Goal: Information Seeking & Learning: Check status

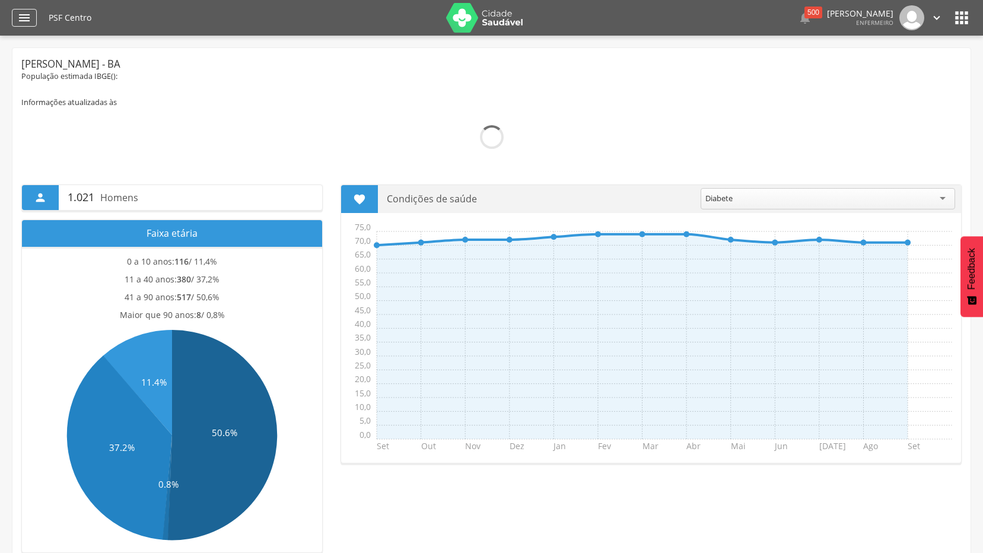
click at [27, 22] on icon "" at bounding box center [24, 18] width 14 height 14
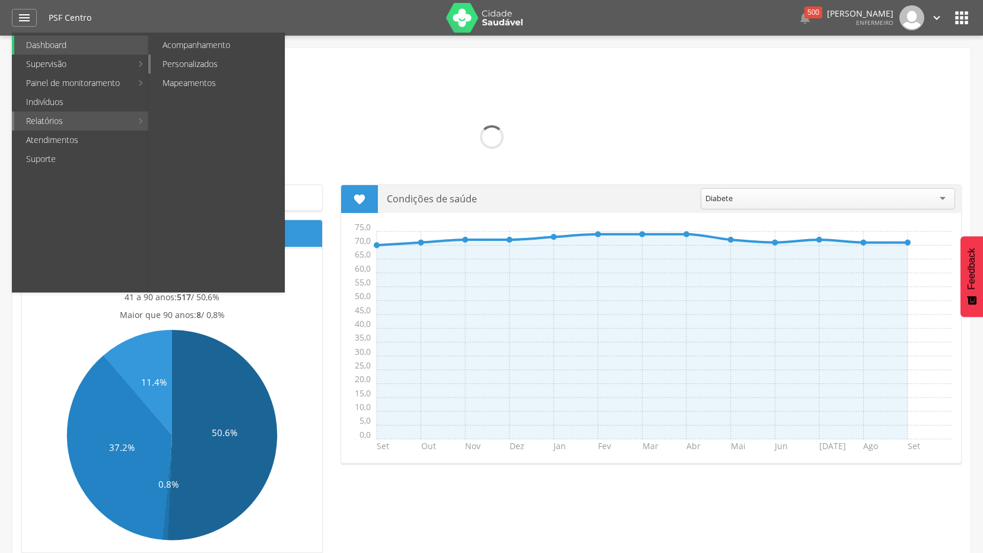
click at [234, 67] on link "Personalizados" at bounding box center [217, 64] width 133 height 19
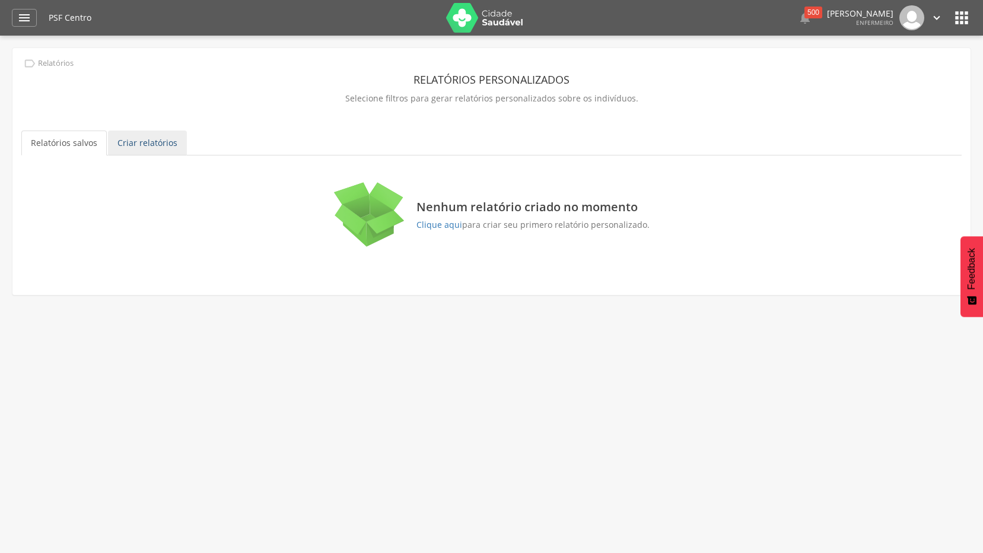
click at [150, 136] on link "Criar relatórios" at bounding box center [147, 142] width 79 height 25
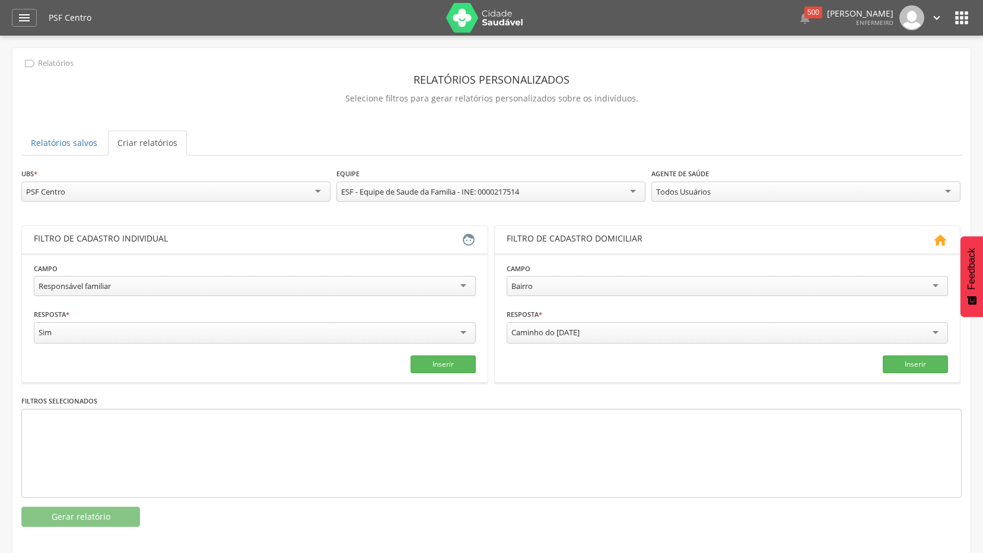
click at [339, 286] on div "Responsável familiar" at bounding box center [255, 286] width 442 height 20
click at [133, 331] on input "text" at bounding box center [143, 332] width 218 height 20
type input "*"
click at [312, 334] on input "text" at bounding box center [366, 332] width 218 height 20
type input "*"
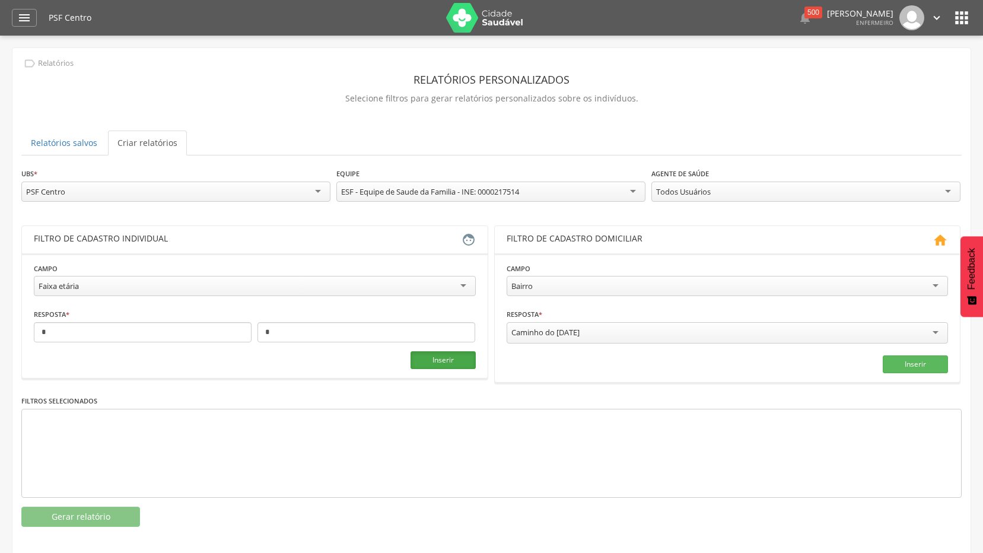
click at [445, 364] on button "Inserir" at bounding box center [442, 360] width 65 height 18
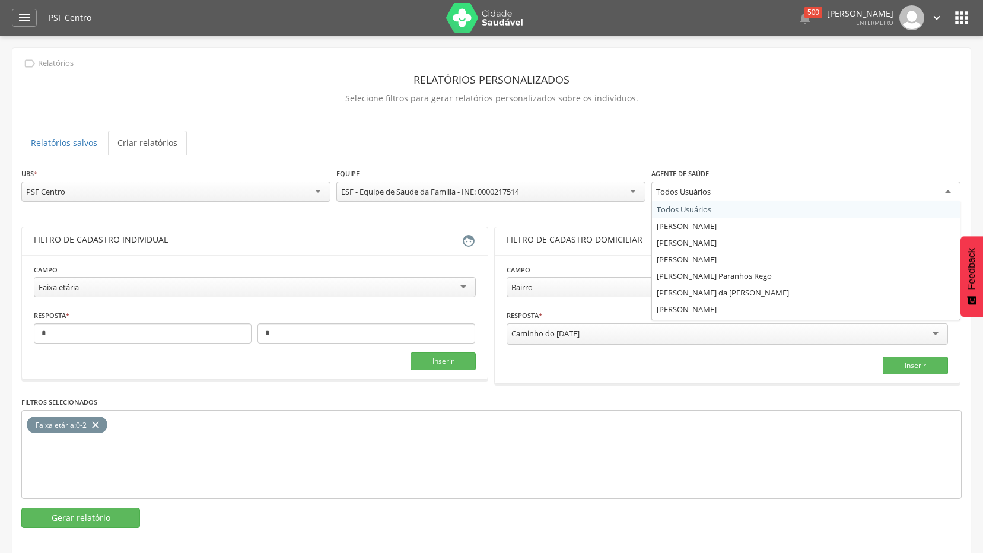
click at [953, 186] on div "Todos Usuários" at bounding box center [805, 192] width 309 height 21
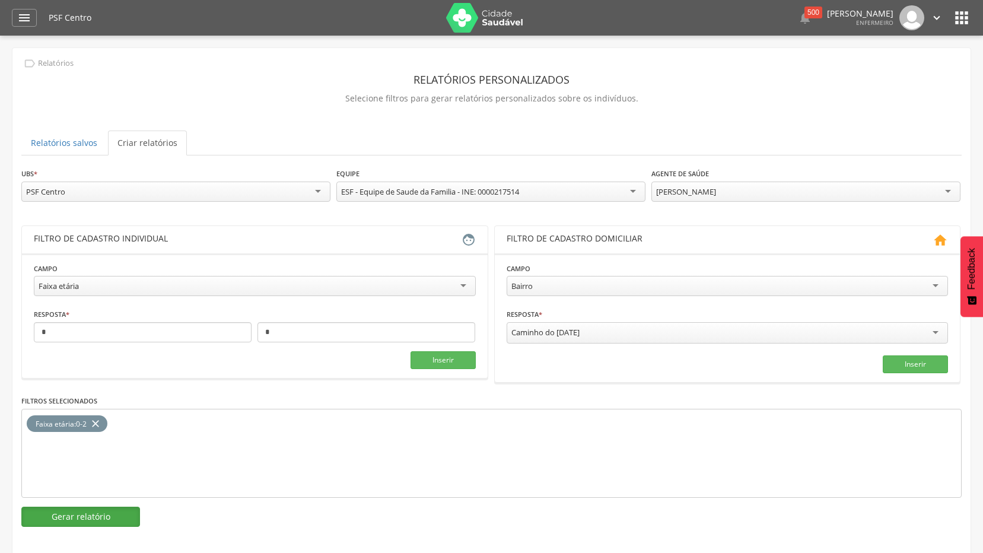
click at [90, 518] on button "Gerar relatório" at bounding box center [80, 517] width 119 height 20
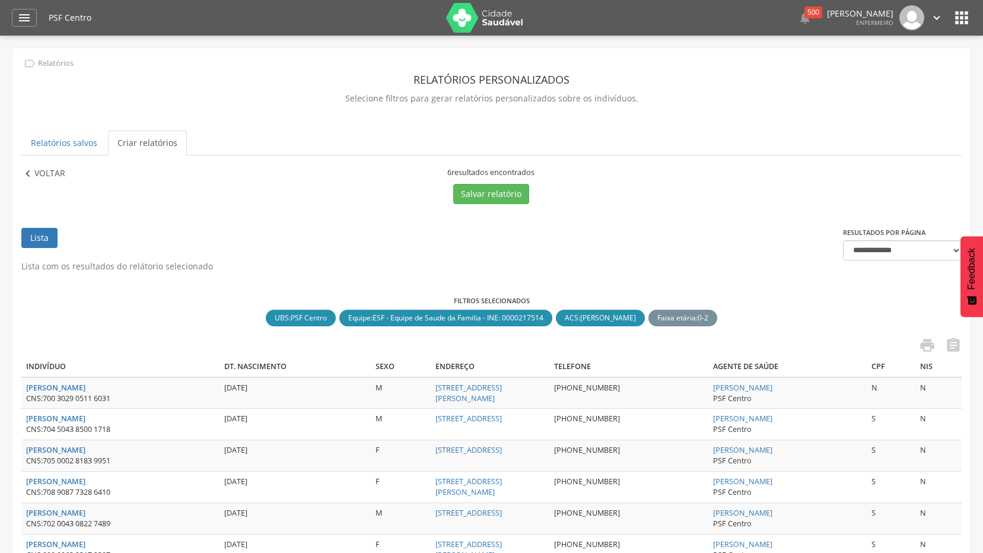
click at [55, 176] on p "Voltar" at bounding box center [49, 173] width 31 height 13
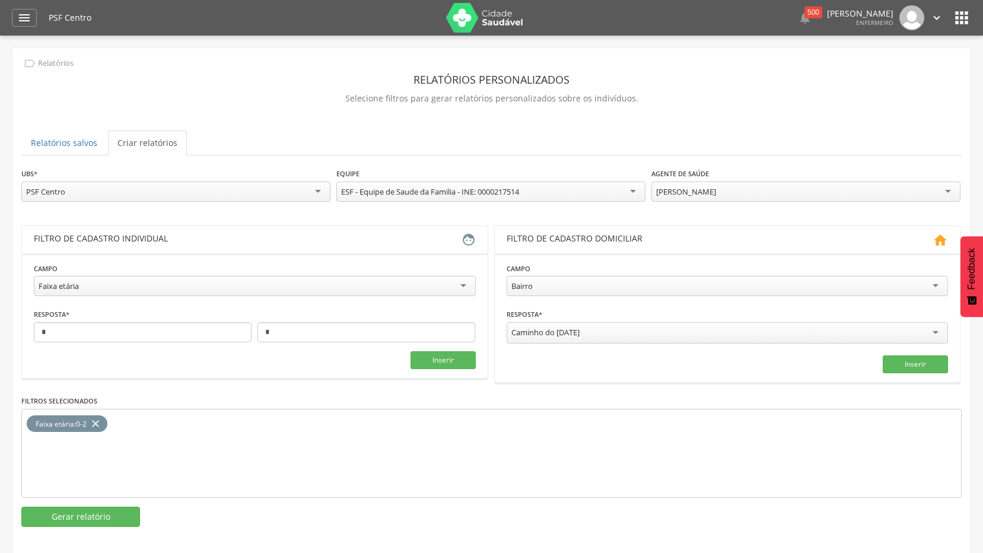
click at [716, 191] on div "[PERSON_NAME]" at bounding box center [686, 191] width 60 height 11
click at [104, 518] on button "Gerar relatório" at bounding box center [80, 517] width 119 height 20
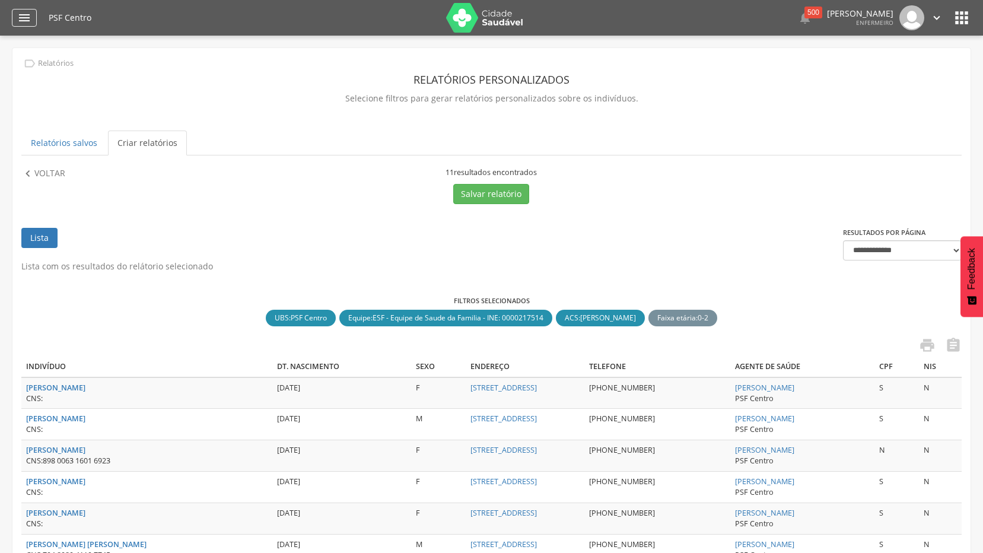
click at [14, 24] on div "" at bounding box center [24, 18] width 25 height 18
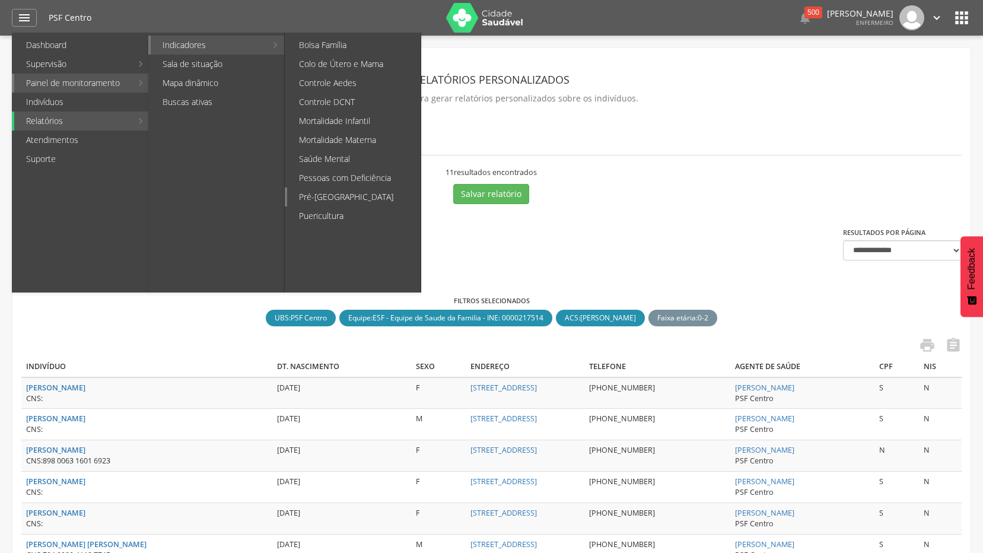
click at [326, 200] on link "Pré-[GEOGRAPHIC_DATA]" at bounding box center [353, 196] width 133 height 19
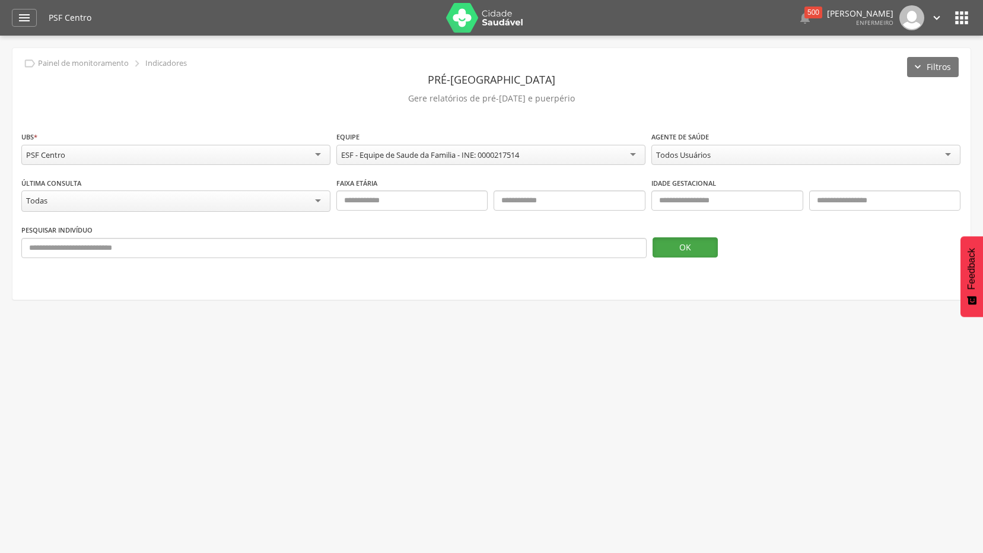
click at [683, 247] on button "OK" at bounding box center [684, 247] width 65 height 20
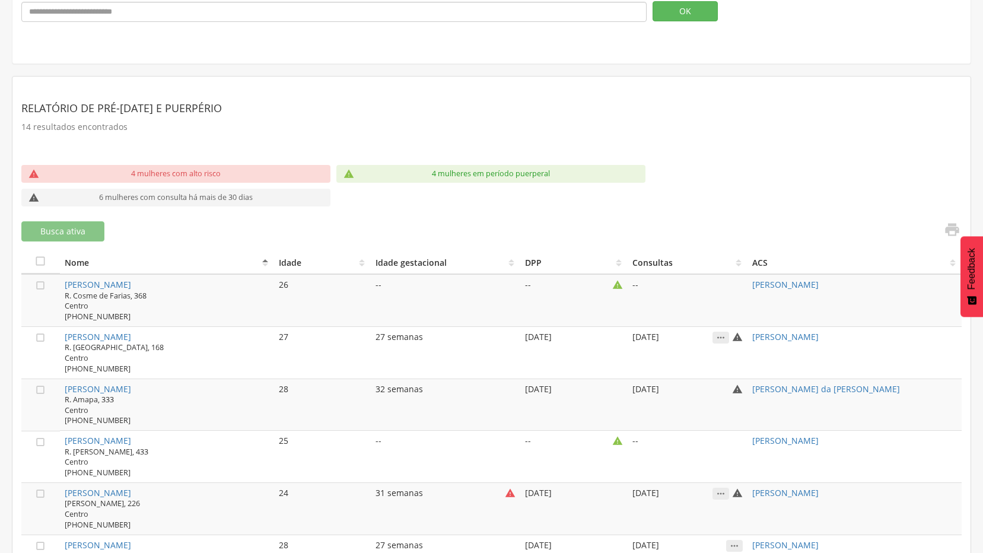
scroll to position [231, 0]
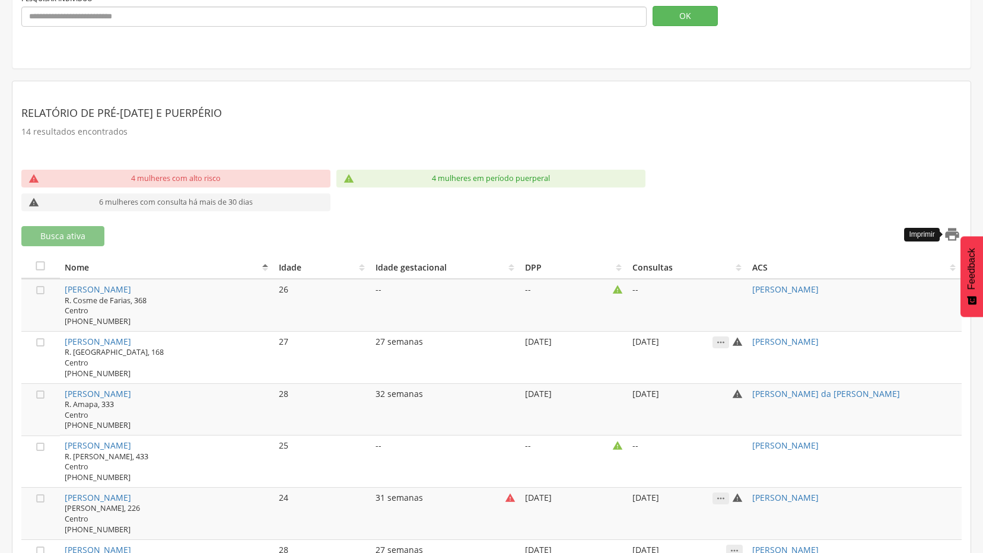
click at [946, 234] on icon "" at bounding box center [952, 234] width 17 height 17
click at [612, 289] on icon "" at bounding box center [617, 289] width 11 height 11
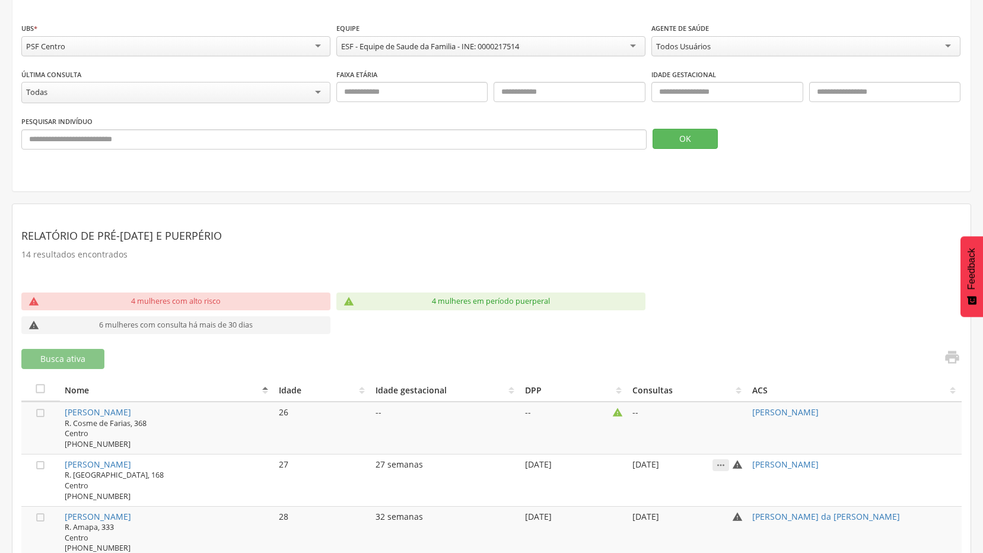
scroll to position [0, 0]
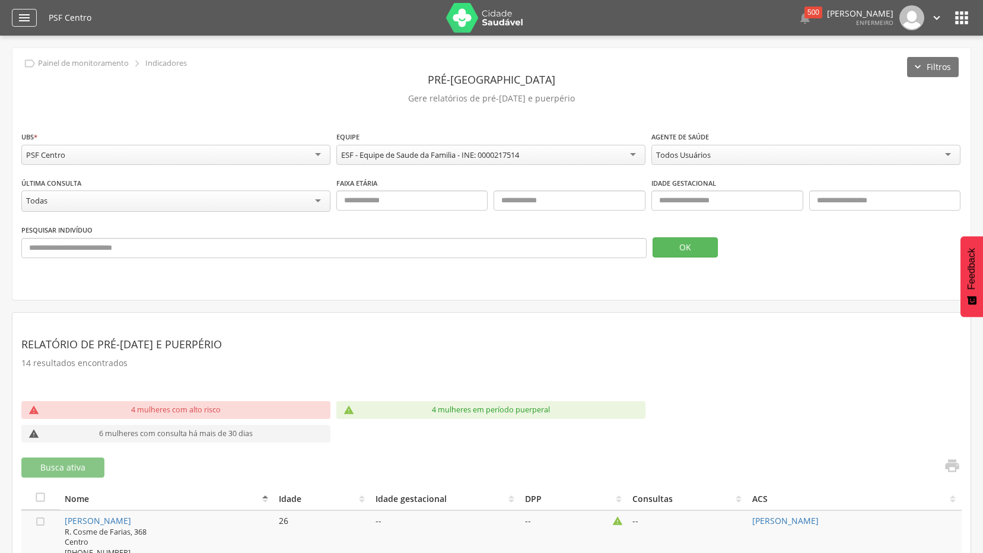
click at [26, 20] on icon "" at bounding box center [24, 18] width 14 height 14
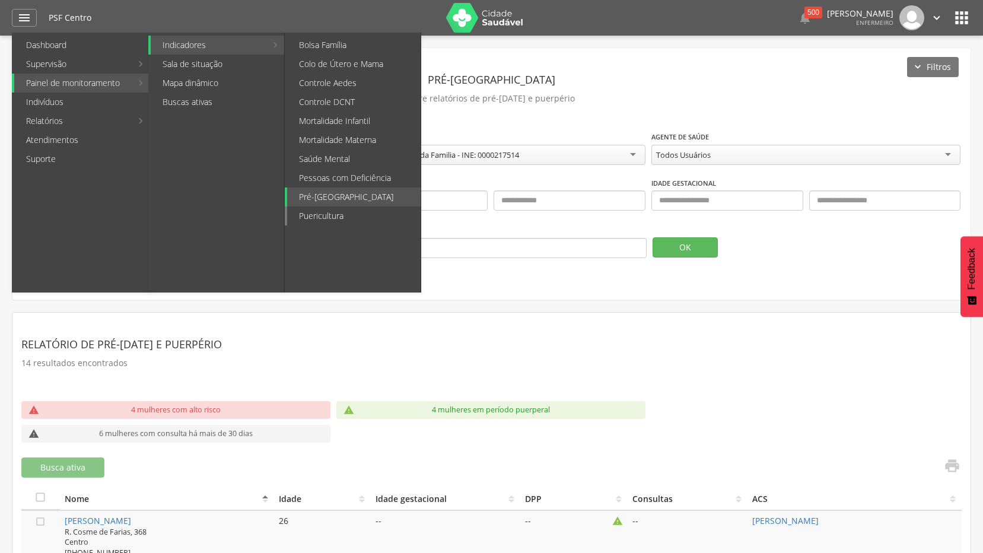
click at [336, 215] on link "Puericultura" at bounding box center [353, 215] width 133 height 19
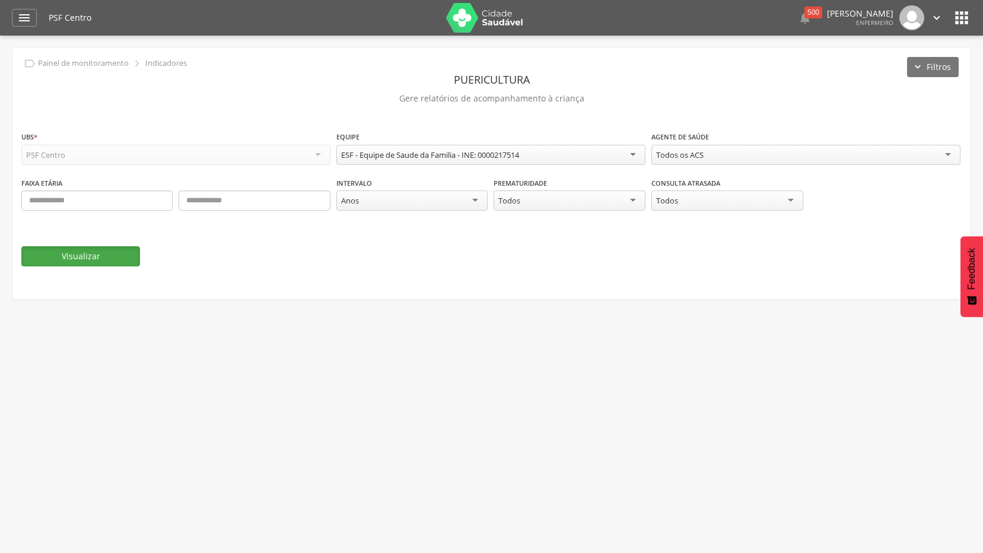
click at [53, 256] on button "Visualizar" at bounding box center [80, 256] width 119 height 20
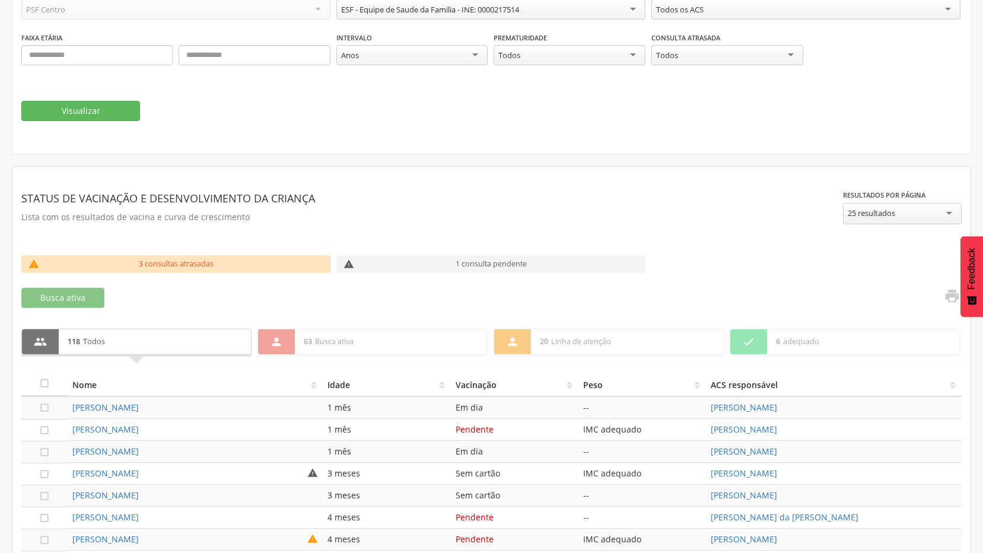
scroll to position [129, 0]
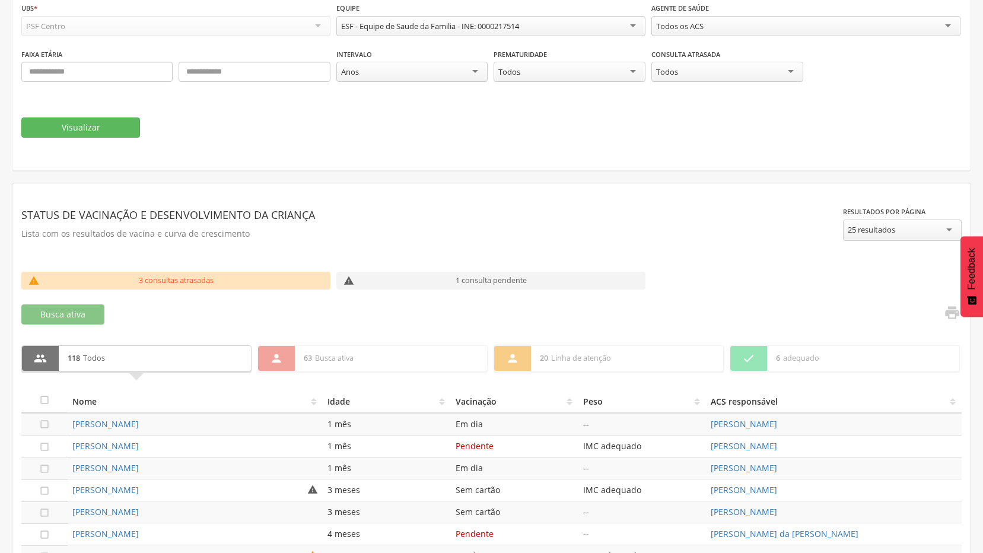
click at [749, 29] on div "Todos os ACS" at bounding box center [805, 26] width 309 height 20
click at [96, 125] on button "Visualizar" at bounding box center [80, 127] width 119 height 20
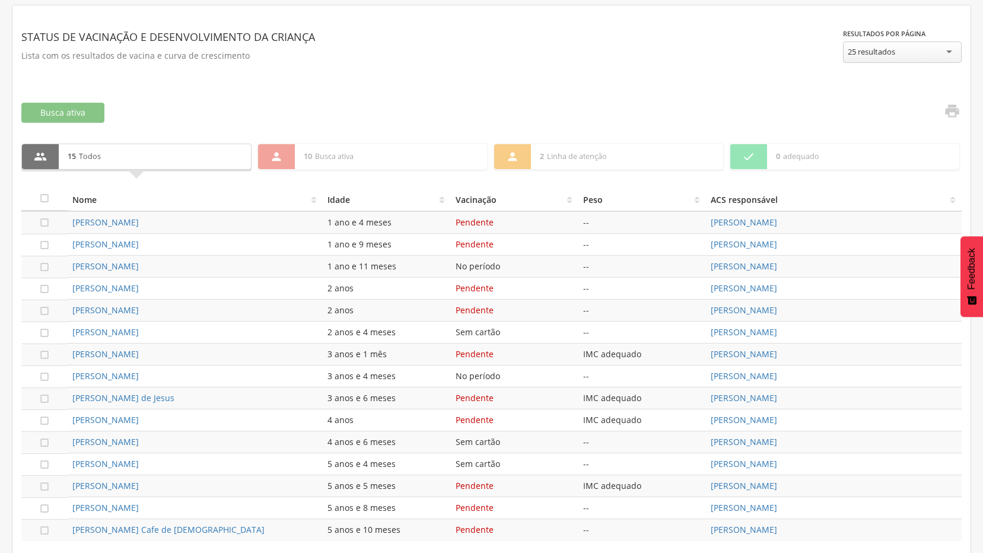
scroll to position [360, 0]
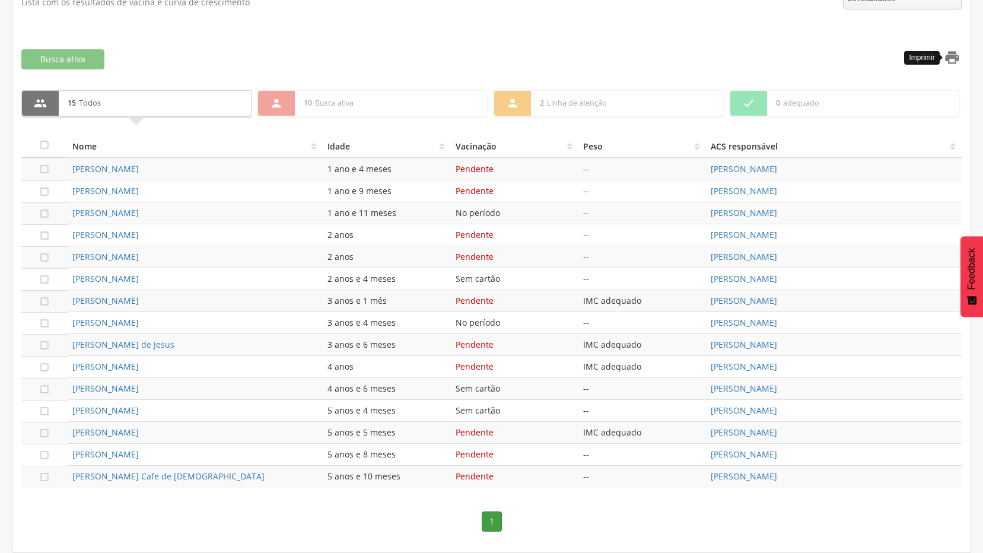
click at [954, 62] on icon "" at bounding box center [952, 57] width 17 height 17
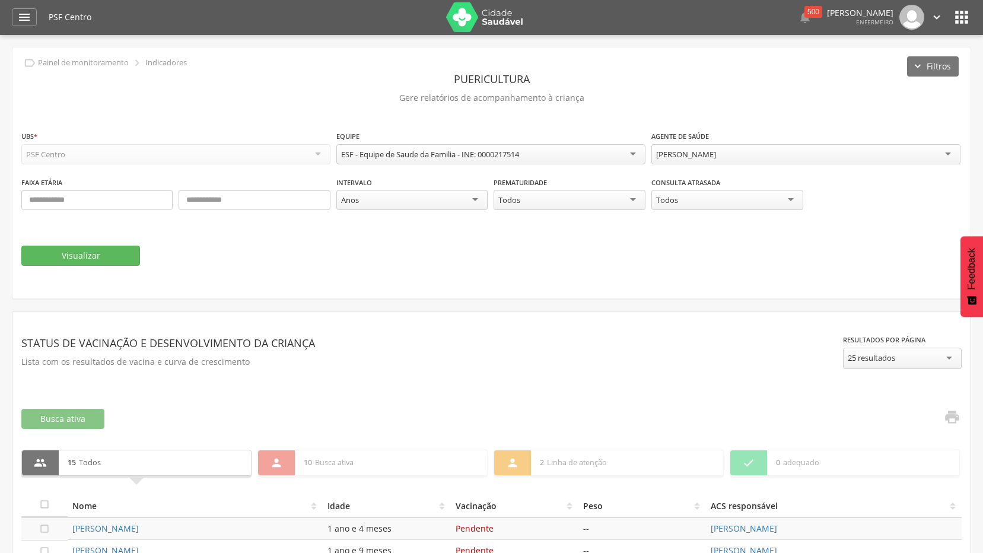
scroll to position [0, 0]
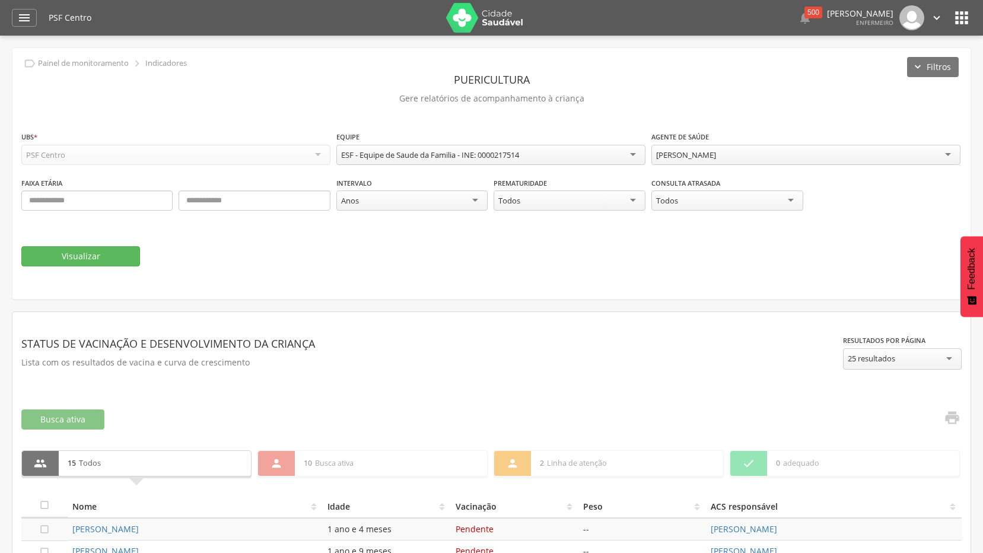
click at [689, 152] on div "[PERSON_NAME]" at bounding box center [686, 154] width 60 height 11
click at [96, 254] on button "Visualizar" at bounding box center [80, 256] width 119 height 20
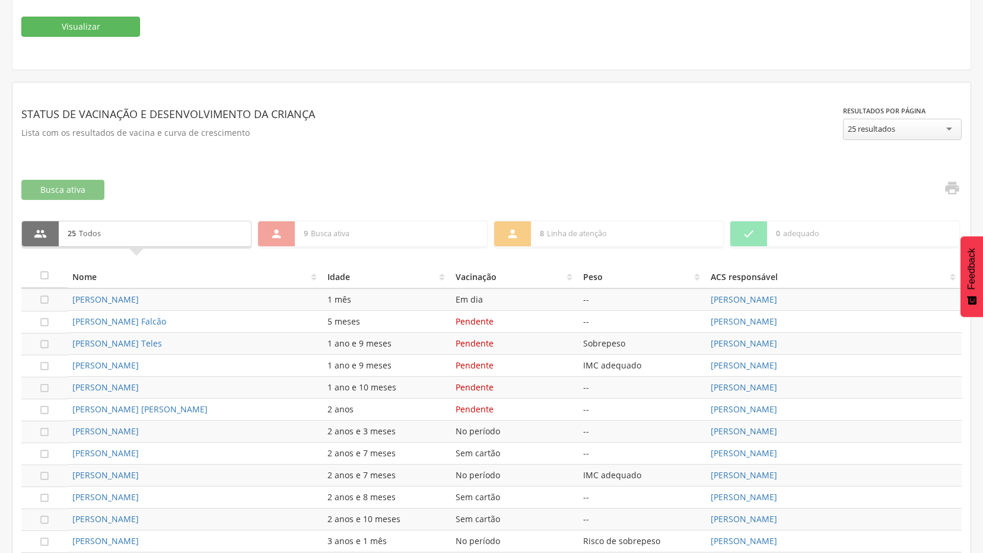
scroll to position [224, 0]
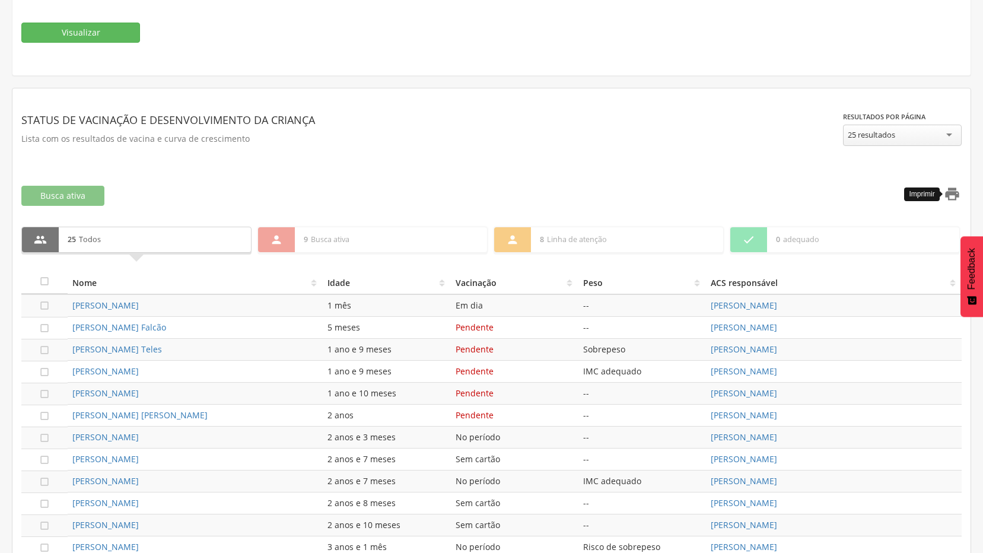
click at [947, 187] on icon "" at bounding box center [952, 194] width 17 height 17
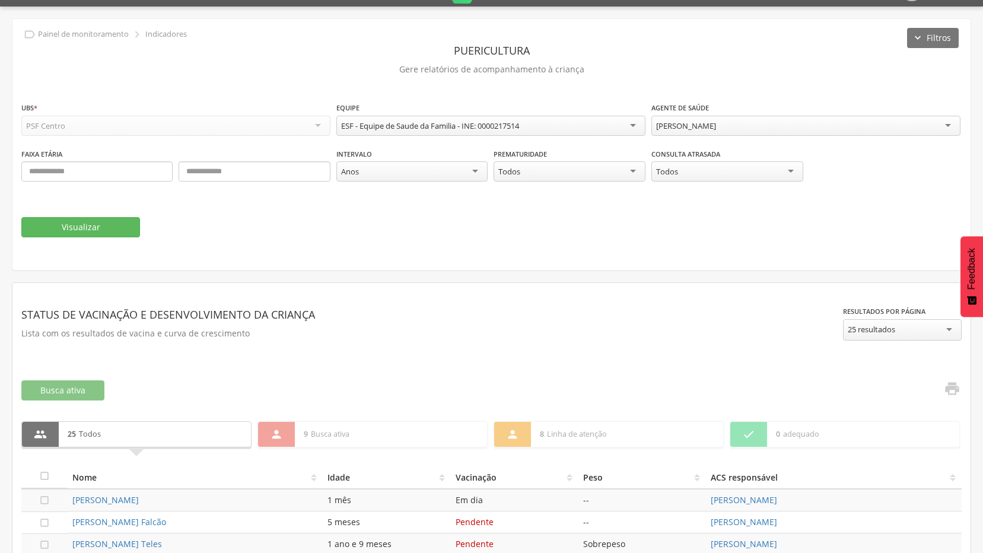
scroll to position [0, 0]
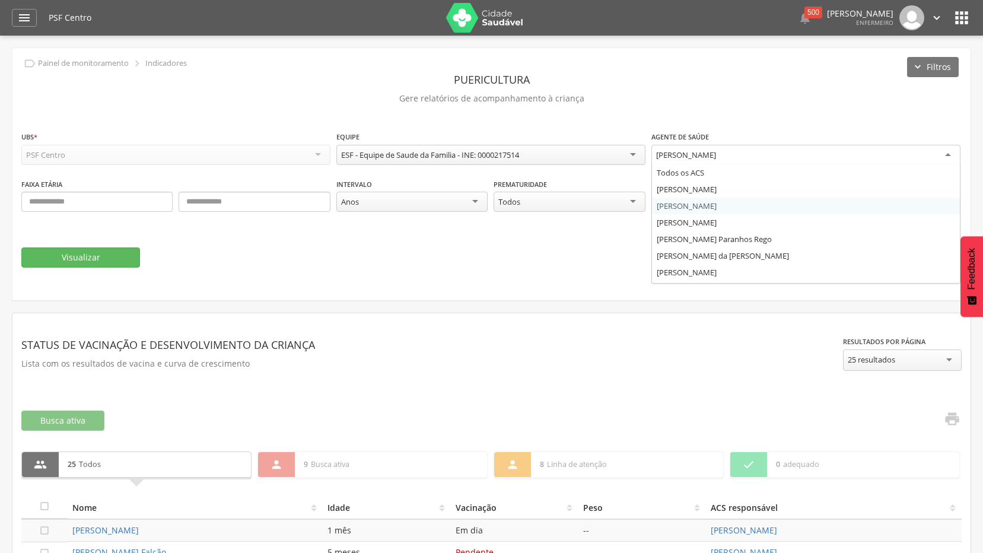
click at [772, 152] on div "[PERSON_NAME]" at bounding box center [805, 155] width 309 height 21
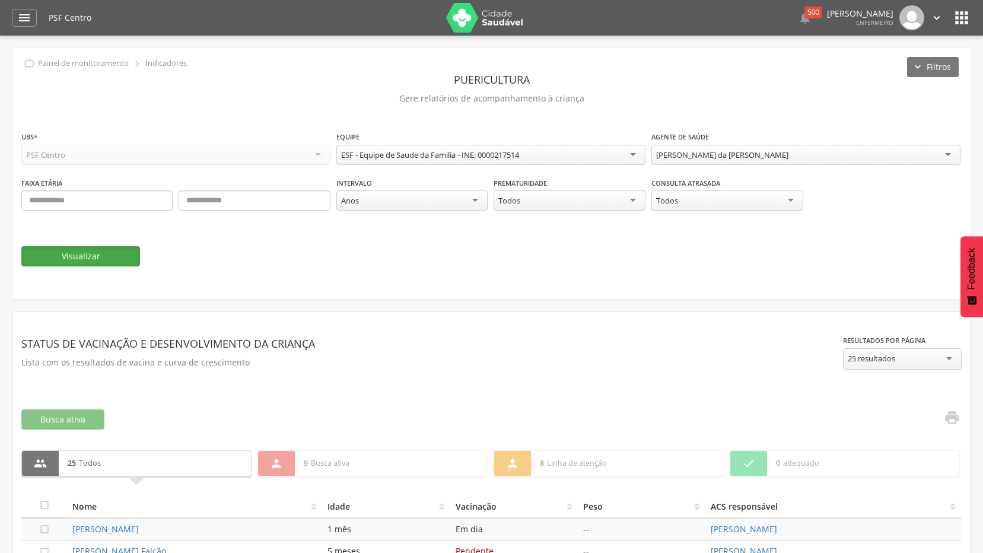
click at [107, 259] on button "Visualizar" at bounding box center [80, 256] width 119 height 20
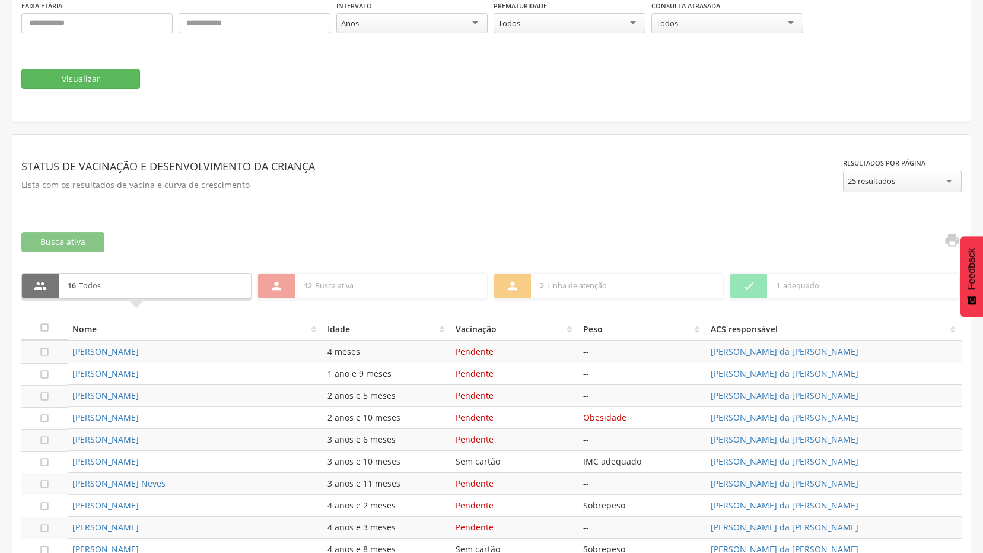
scroll to position [178, 0]
click at [946, 238] on icon "" at bounding box center [952, 239] width 17 height 17
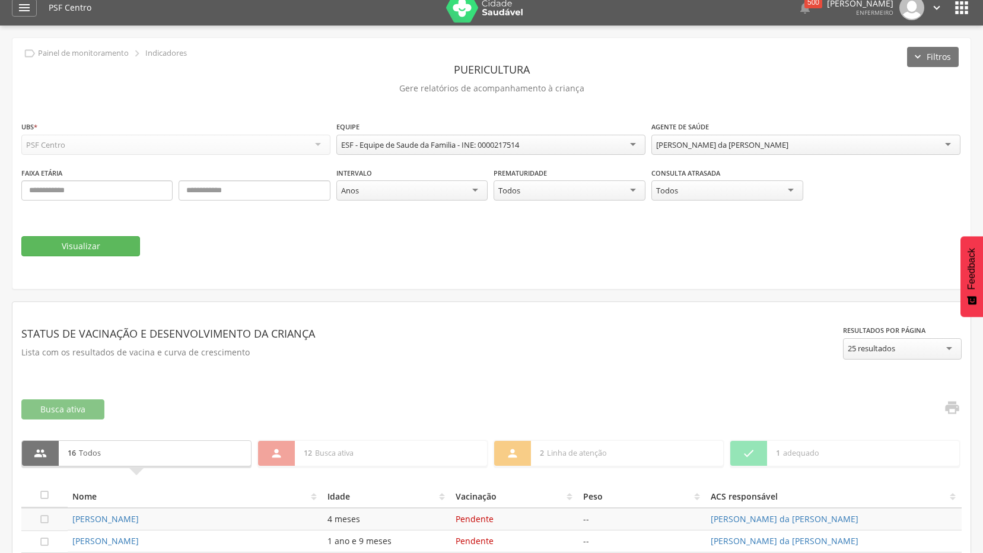
scroll to position [0, 0]
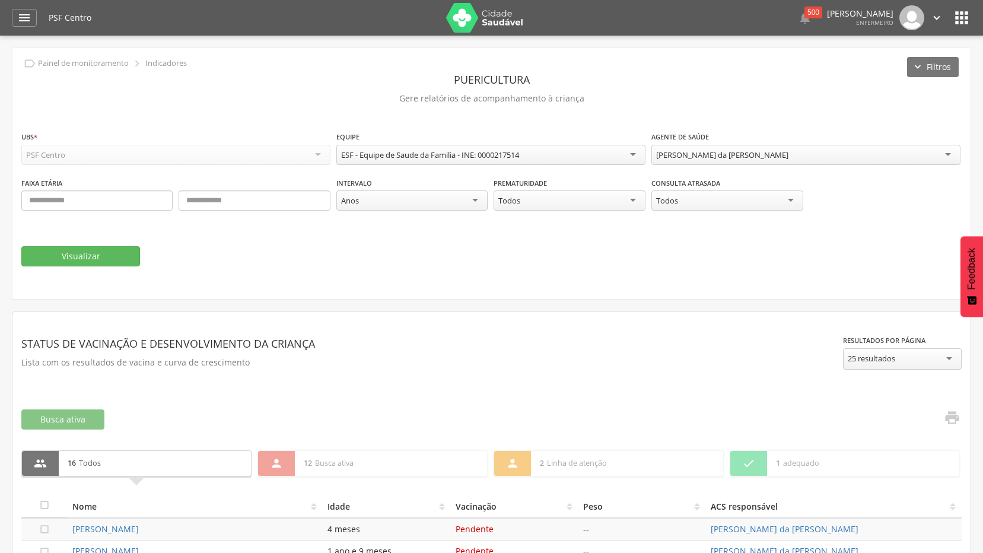
click at [829, 157] on div "[PERSON_NAME] da [PERSON_NAME]" at bounding box center [805, 155] width 309 height 20
click at [109, 260] on button "Visualizar" at bounding box center [80, 256] width 119 height 20
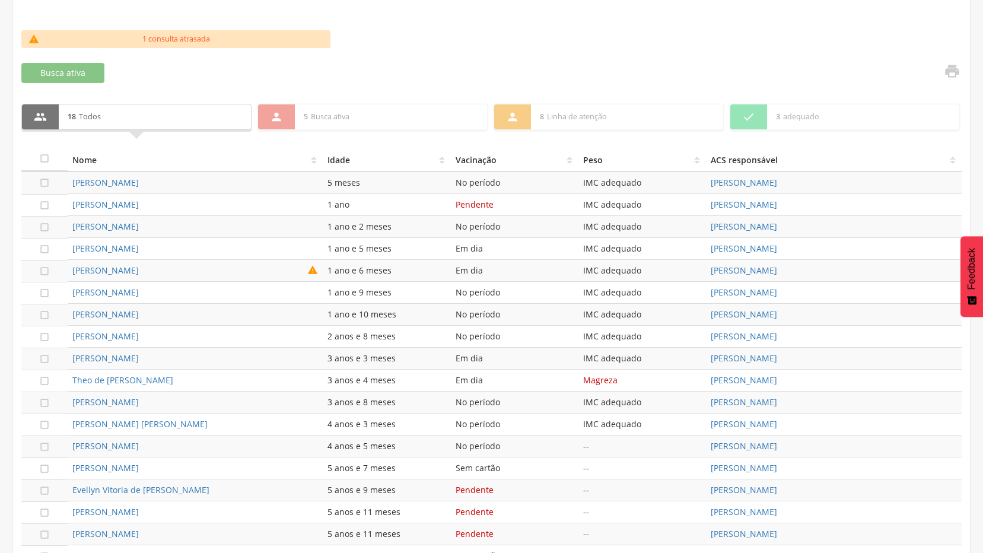
scroll to position [331, 0]
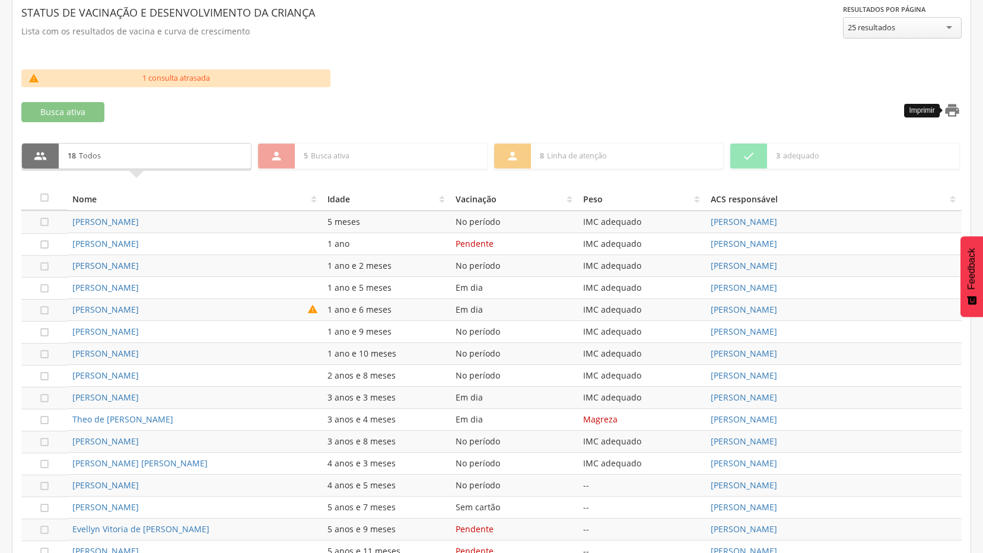
click at [960, 113] on icon "" at bounding box center [952, 110] width 17 height 17
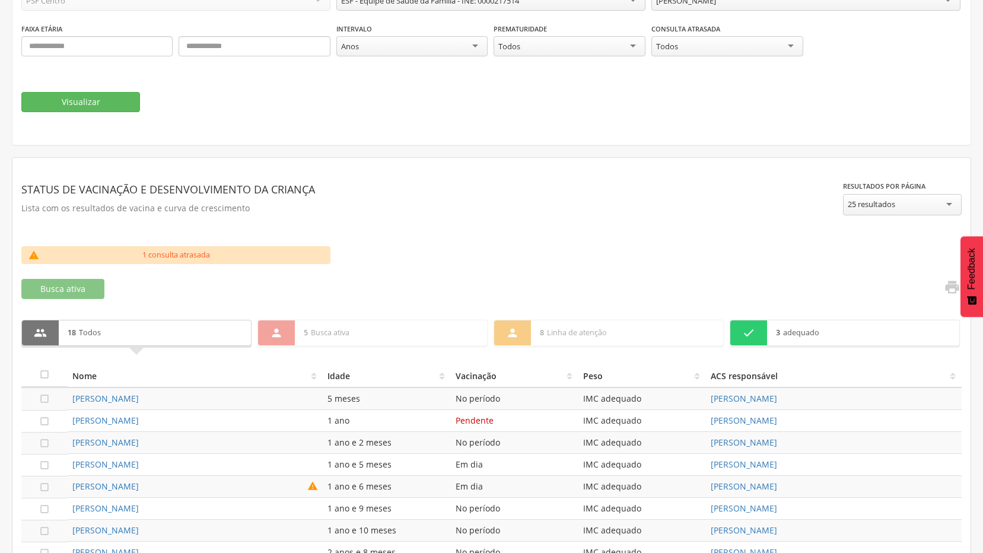
scroll to position [94, 0]
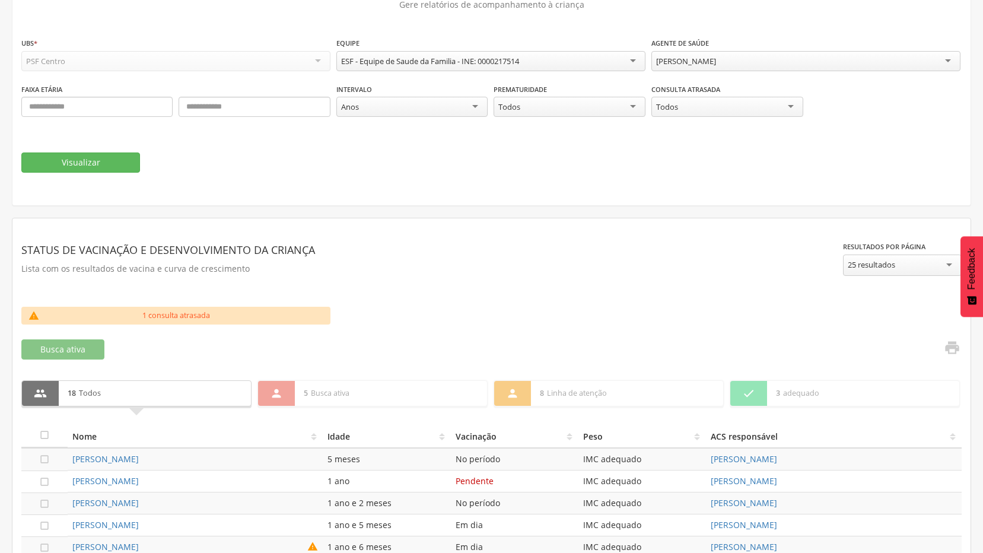
click at [842, 63] on div "[PERSON_NAME]" at bounding box center [805, 61] width 309 height 20
click at [104, 165] on button "Visualizar" at bounding box center [80, 162] width 119 height 20
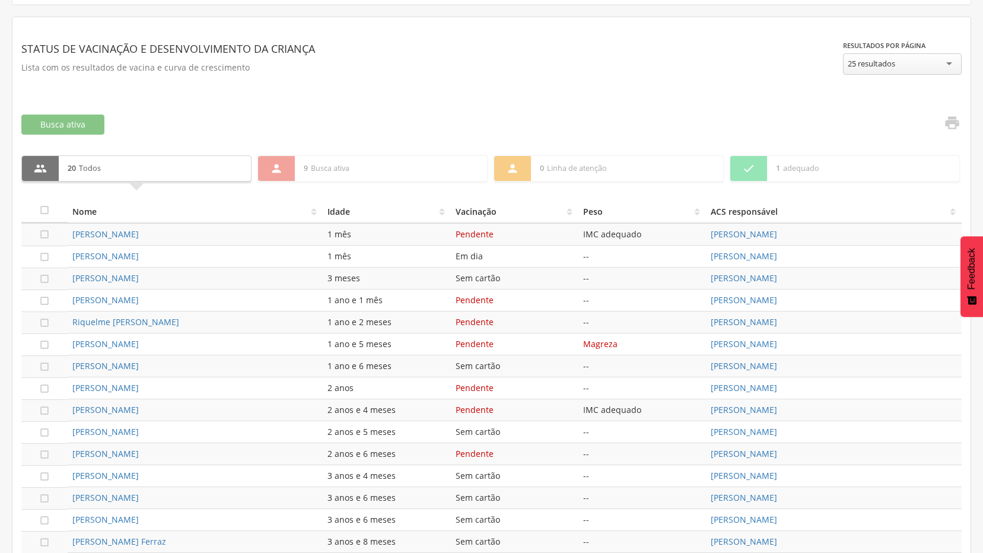
scroll to position [292, 0]
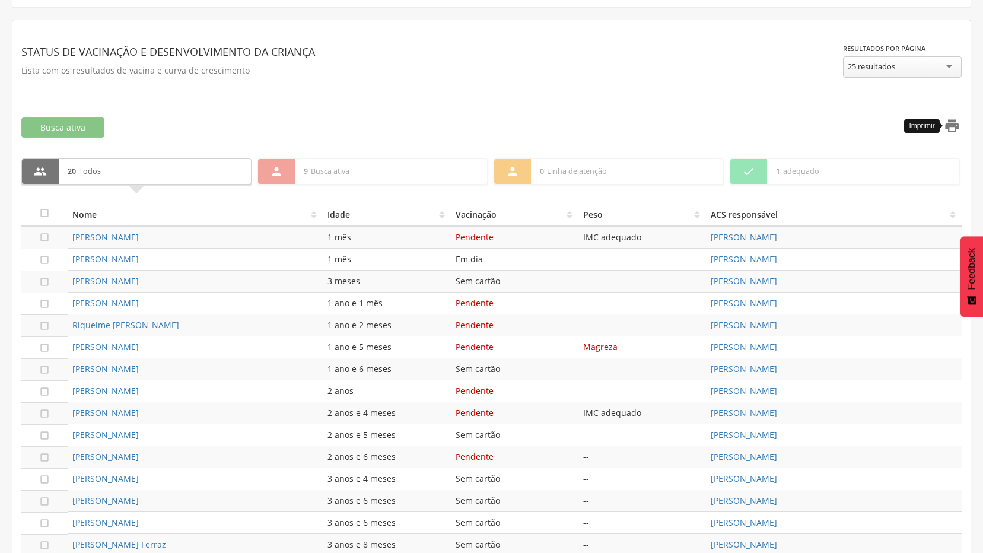
click at [957, 132] on icon "" at bounding box center [952, 125] width 17 height 17
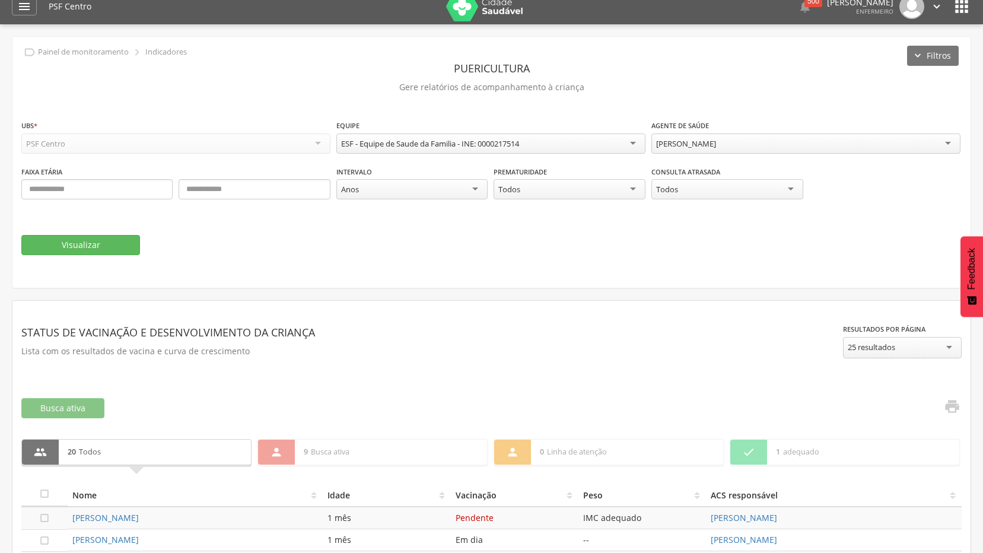
scroll to position [0, 0]
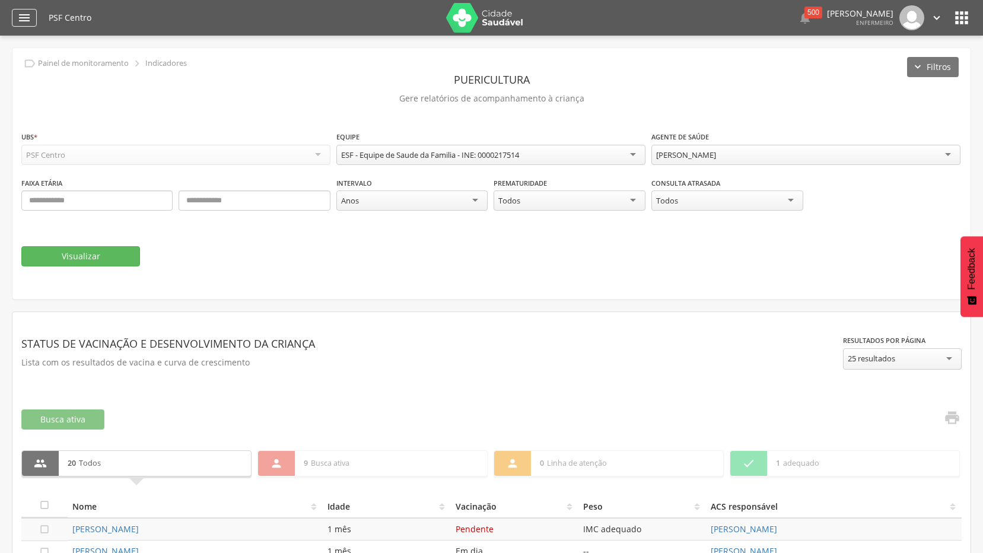
click at [27, 21] on icon "" at bounding box center [24, 18] width 14 height 14
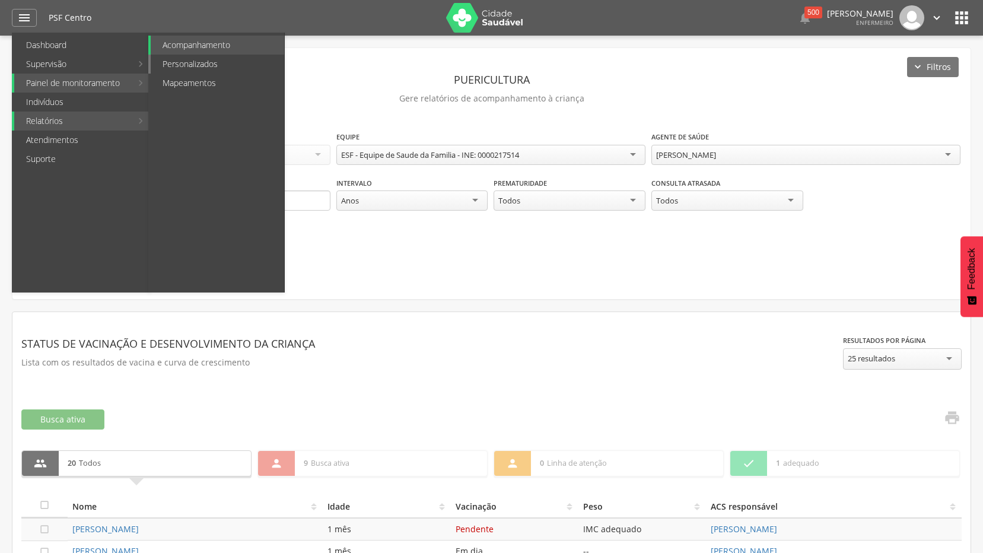
click at [221, 65] on link "Personalizados" at bounding box center [217, 64] width 133 height 19
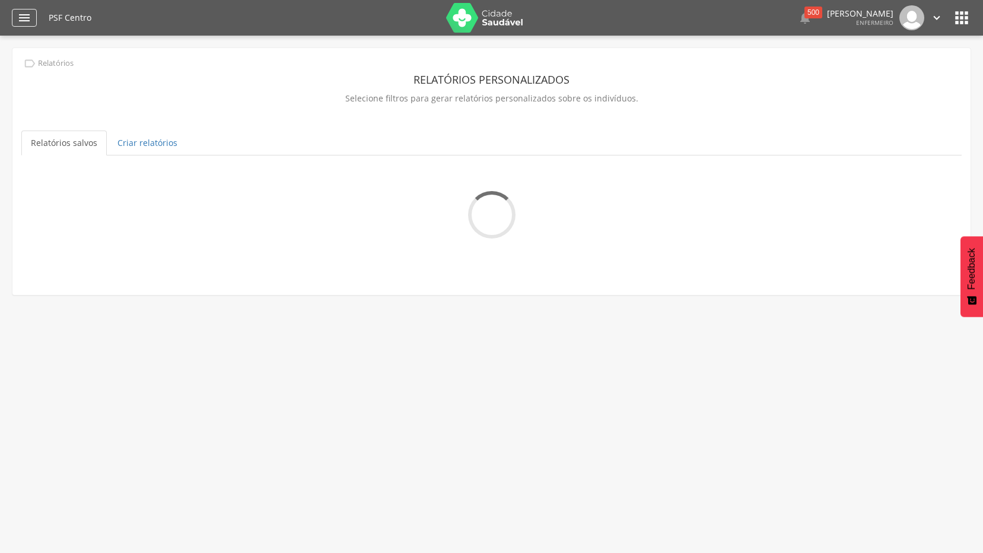
click at [21, 23] on icon "" at bounding box center [24, 18] width 14 height 14
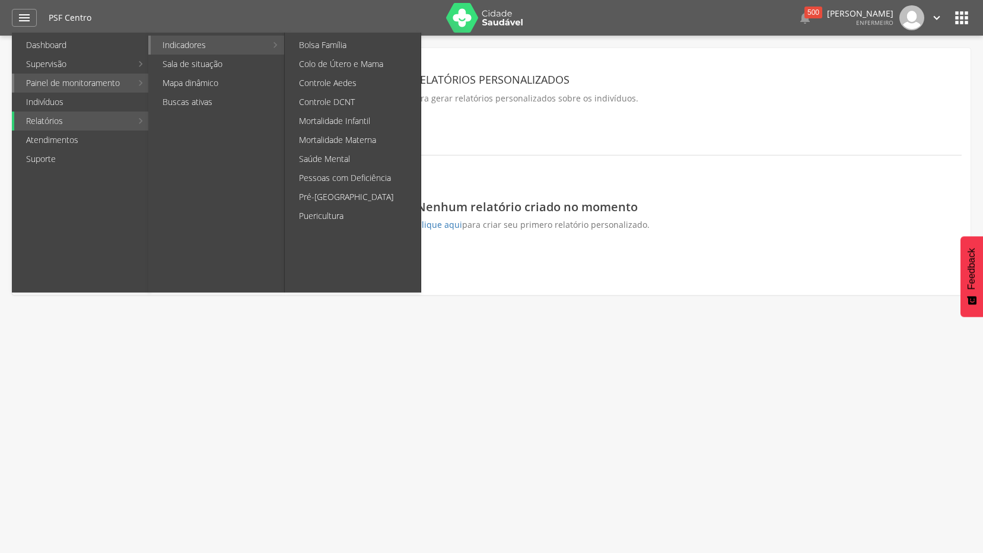
click at [214, 36] on link "Indicadores" at bounding box center [209, 45] width 116 height 19
click at [315, 58] on link "Colo de Útero e Mama" at bounding box center [353, 64] width 133 height 19
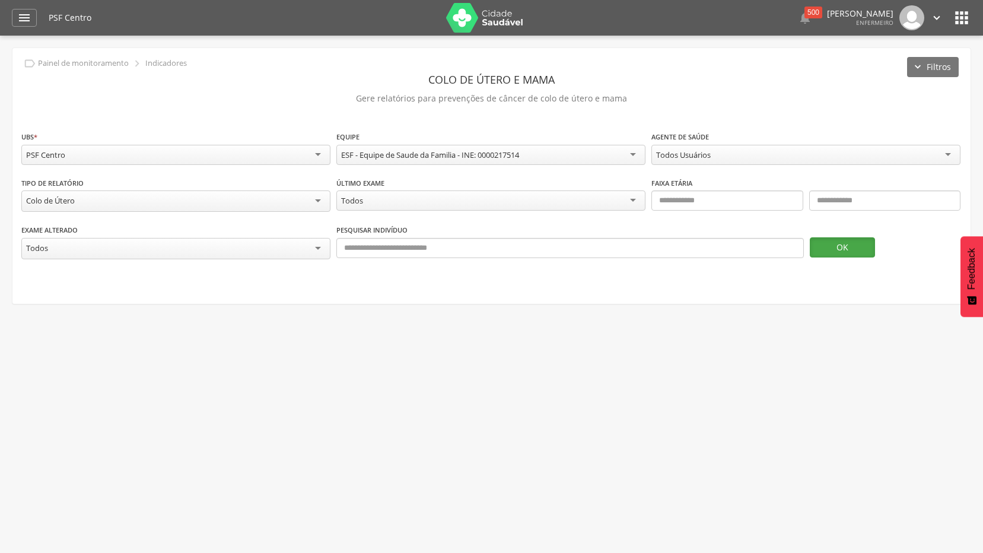
click at [866, 242] on button "OK" at bounding box center [842, 247] width 65 height 20
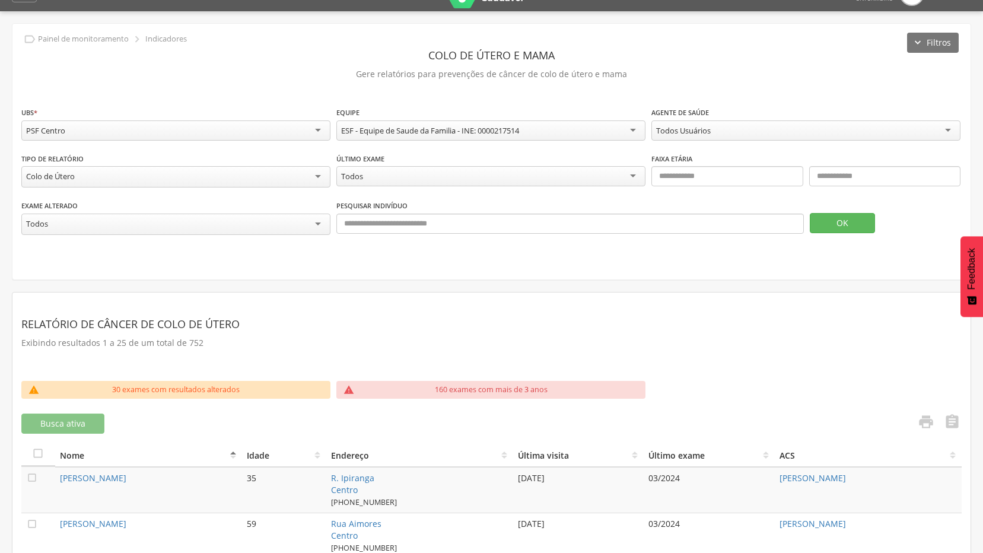
scroll to position [16, 0]
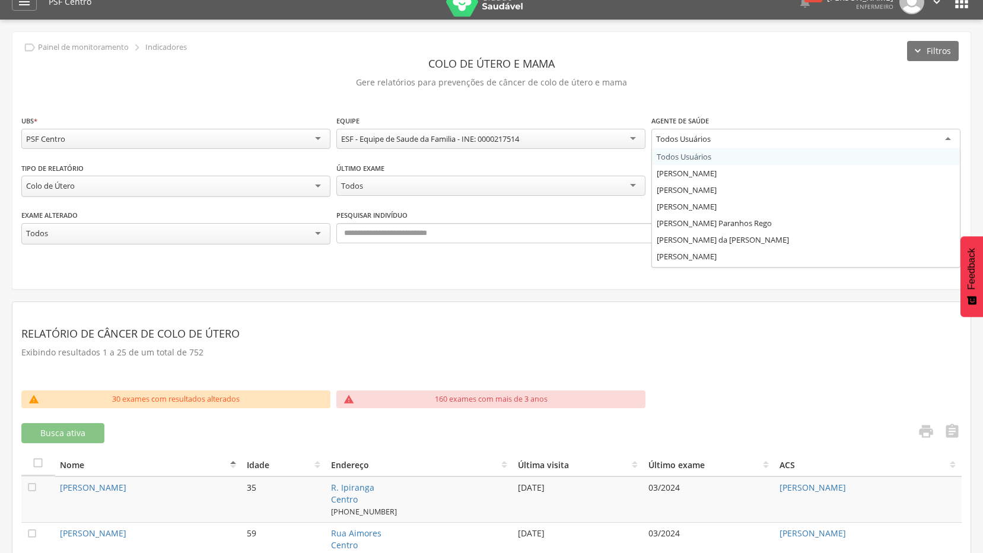
click at [781, 140] on div "Todos Usuários" at bounding box center [805, 139] width 309 height 21
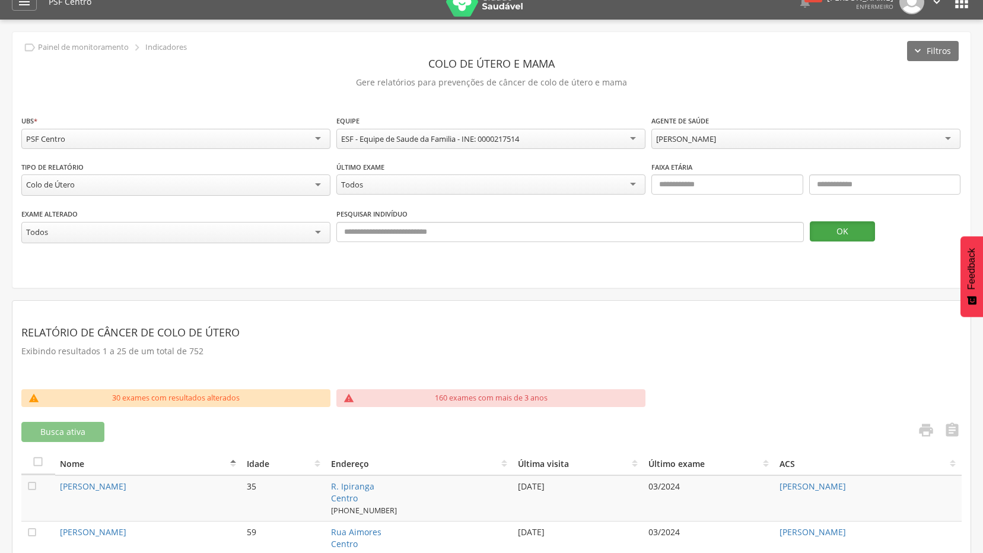
click at [841, 225] on button "OK" at bounding box center [842, 231] width 65 height 20
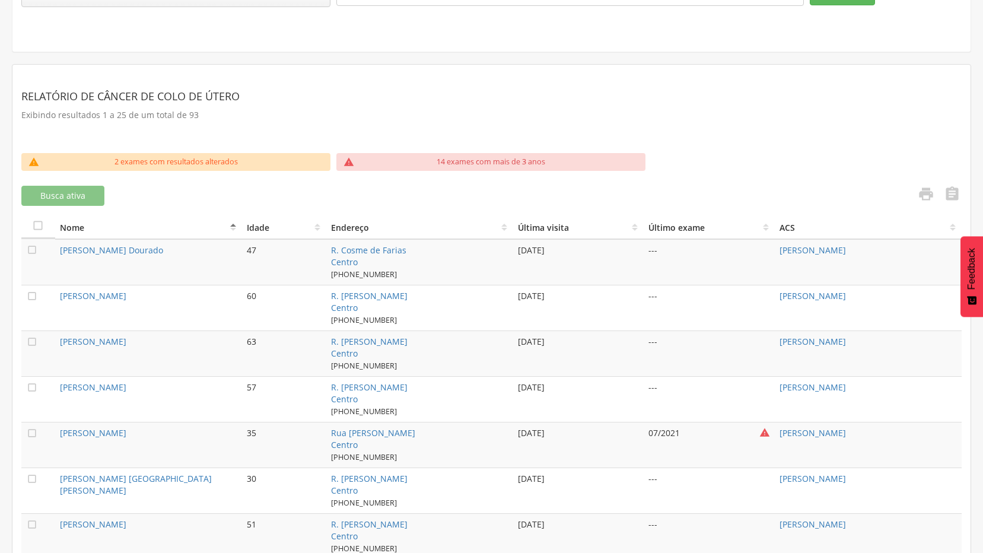
scroll to position [253, 0]
click at [349, 155] on icon "" at bounding box center [348, 160] width 11 height 11
click at [358, 160] on div "" at bounding box center [348, 161] width 25 height 18
click at [345, 157] on icon "" at bounding box center [348, 160] width 11 height 11
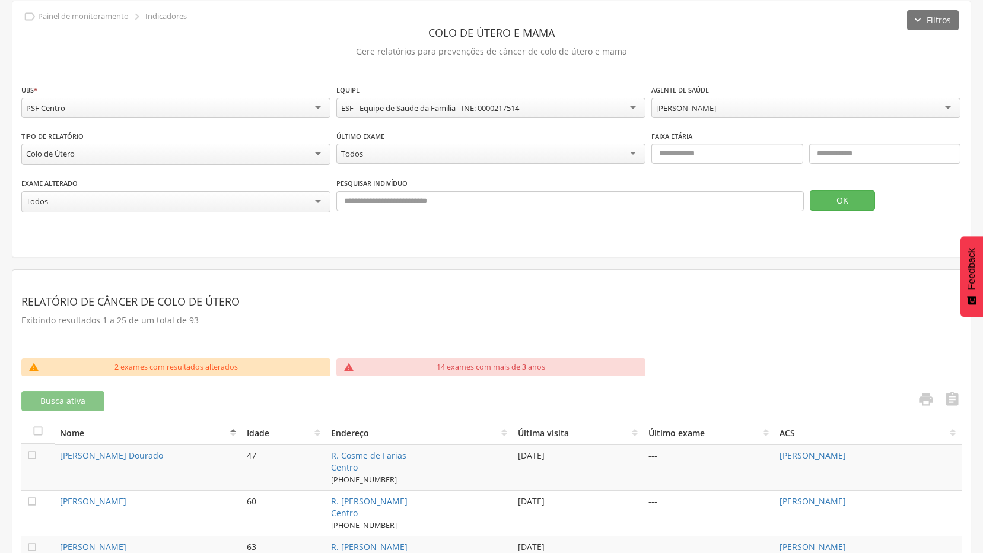
scroll to position [16, 0]
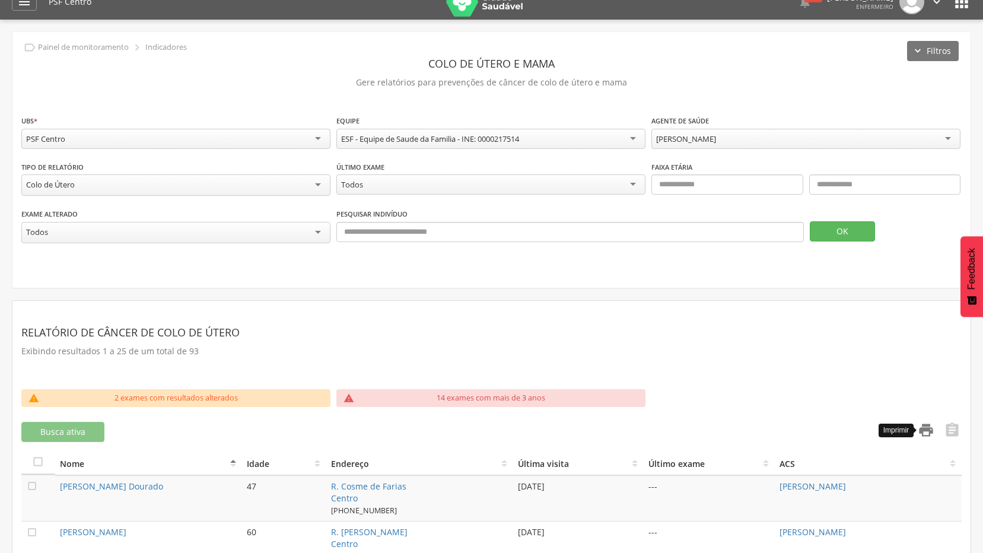
click at [922, 422] on icon "" at bounding box center [926, 430] width 17 height 17
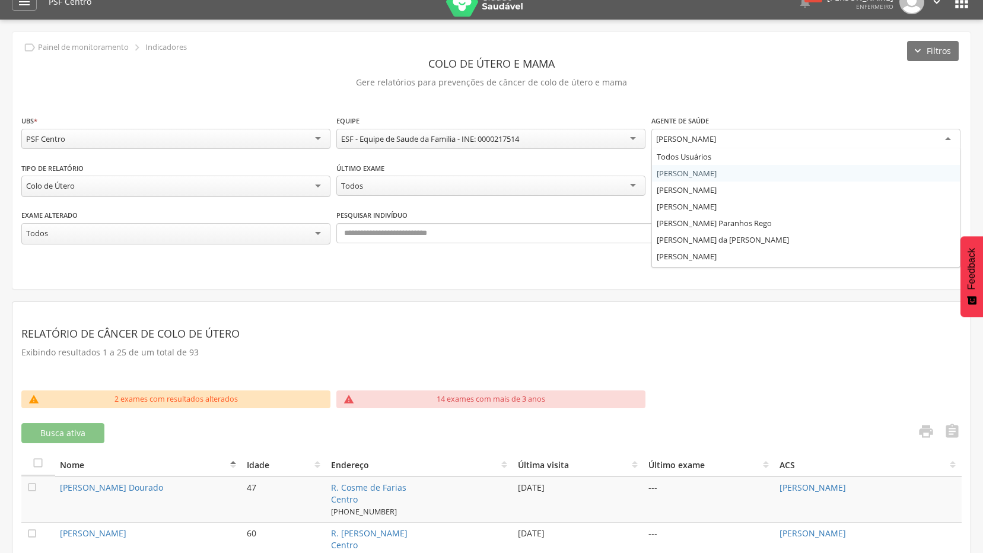
click at [716, 135] on div "[PERSON_NAME]" at bounding box center [686, 138] width 60 height 11
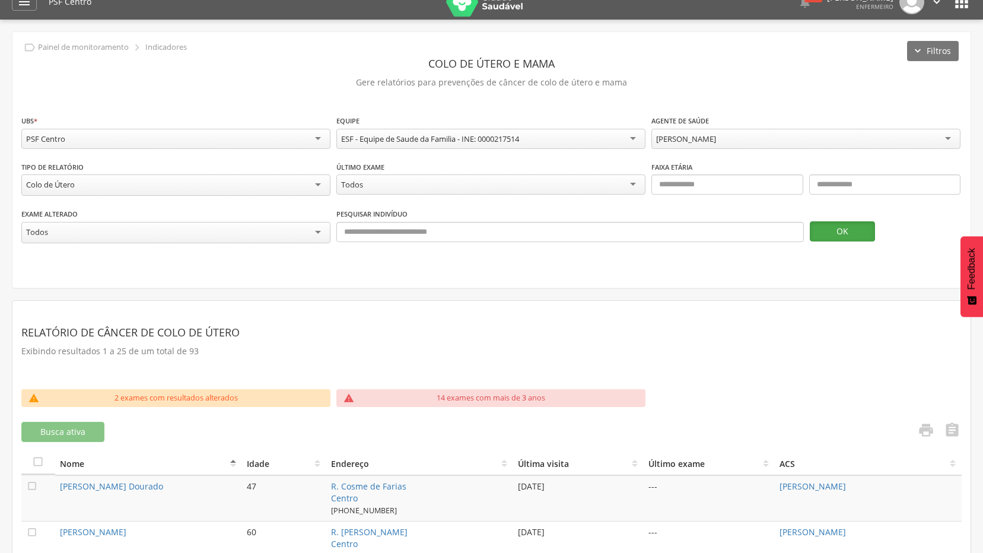
click at [836, 232] on button "OK" at bounding box center [842, 231] width 65 height 20
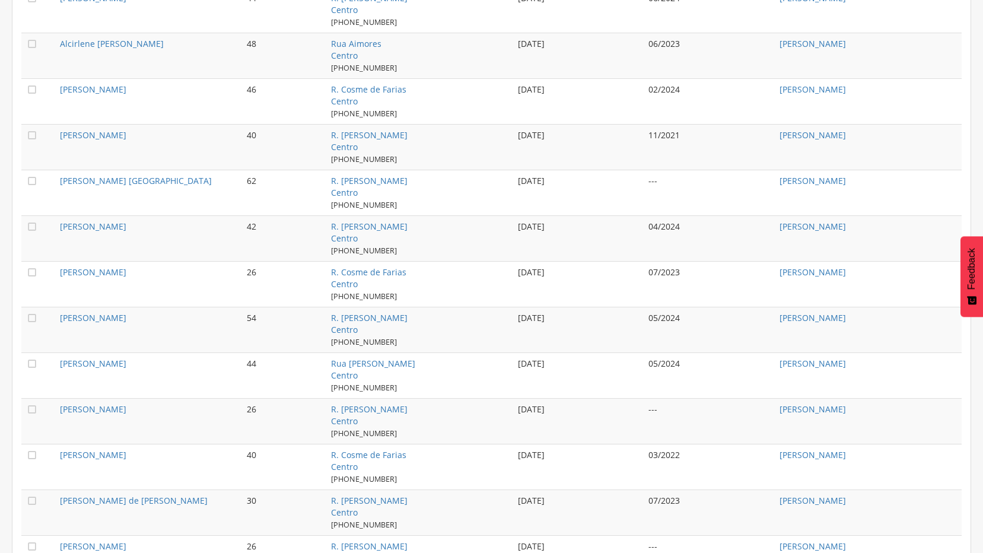
scroll to position [194, 0]
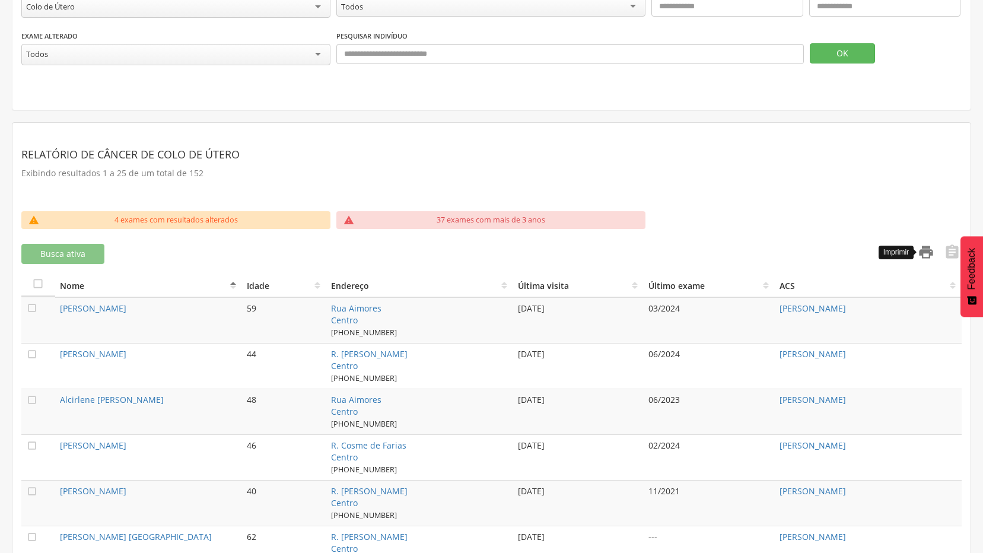
click at [924, 244] on icon "" at bounding box center [926, 252] width 17 height 17
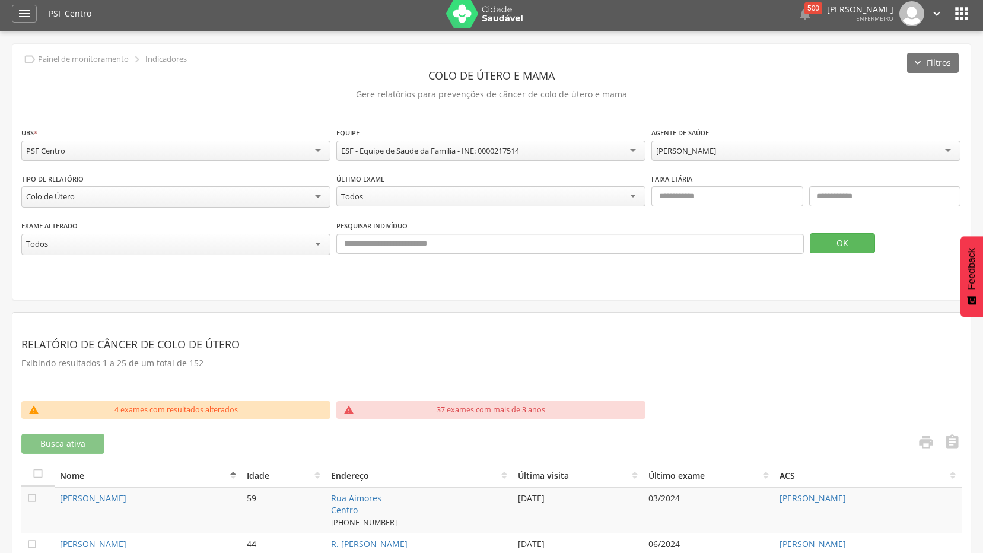
scroll to position [0, 0]
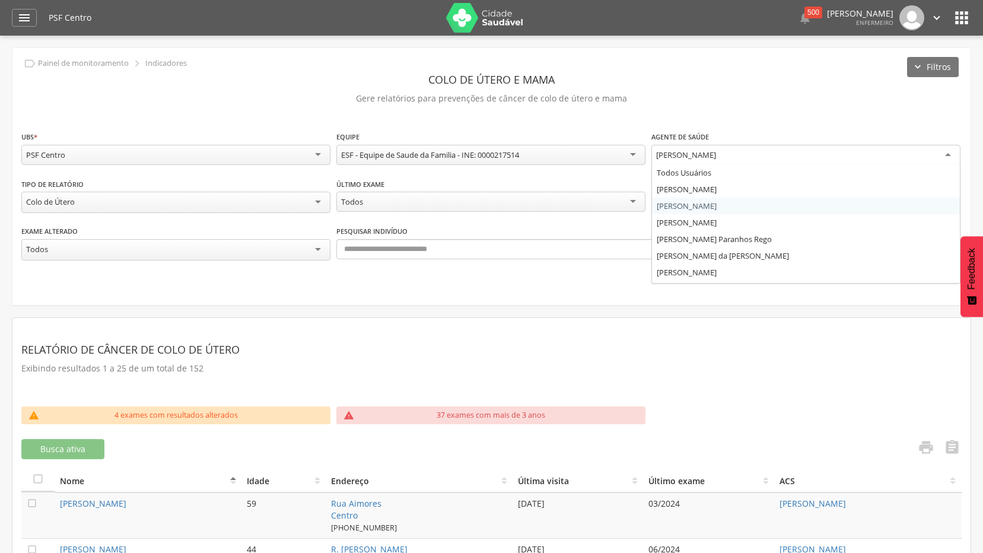
click at [755, 157] on div "[PERSON_NAME]" at bounding box center [805, 155] width 309 height 21
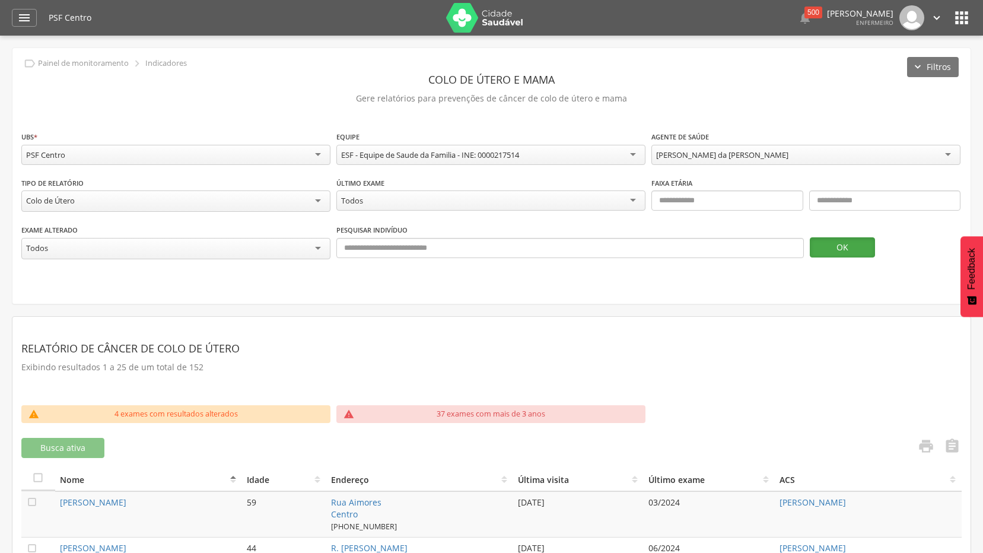
click at [825, 249] on button "OK" at bounding box center [842, 247] width 65 height 20
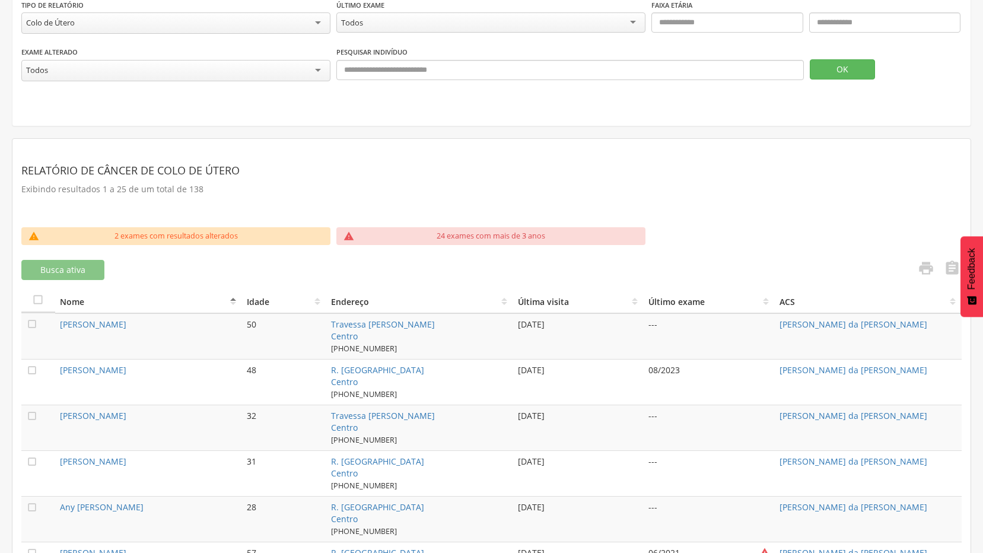
scroll to position [297, 0]
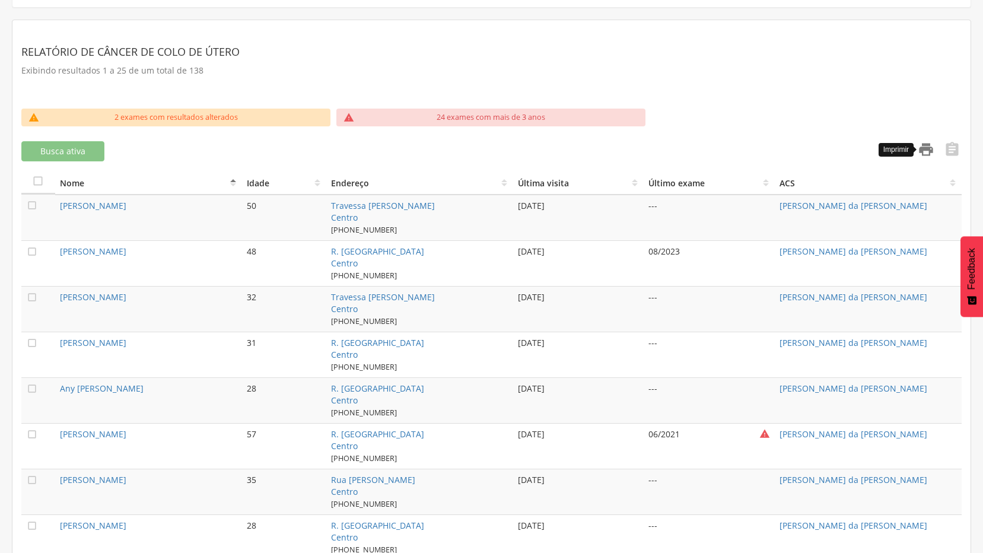
click at [921, 144] on icon "" at bounding box center [926, 149] width 17 height 17
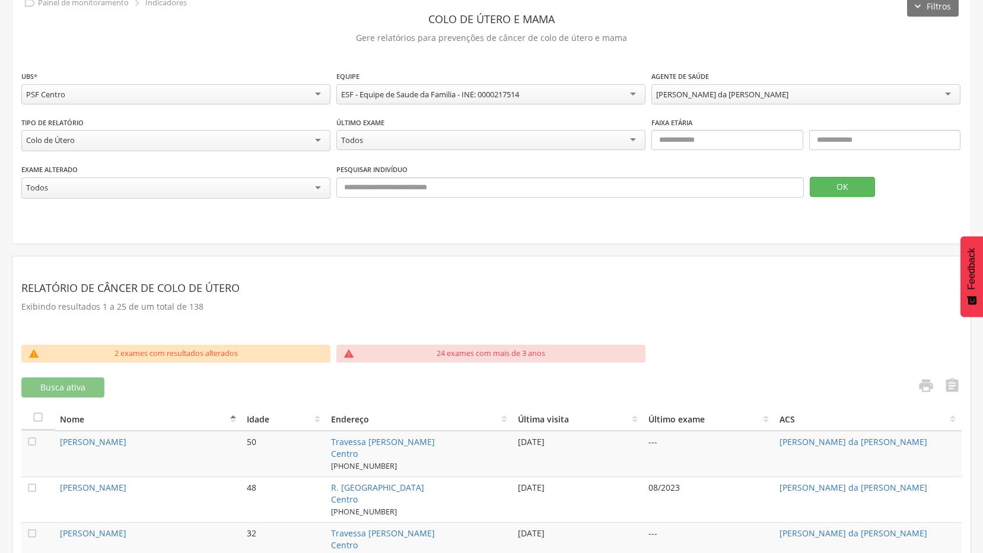
scroll to position [59, 0]
click at [798, 98] on div "[PERSON_NAME] da [PERSON_NAME]" at bounding box center [805, 95] width 309 height 20
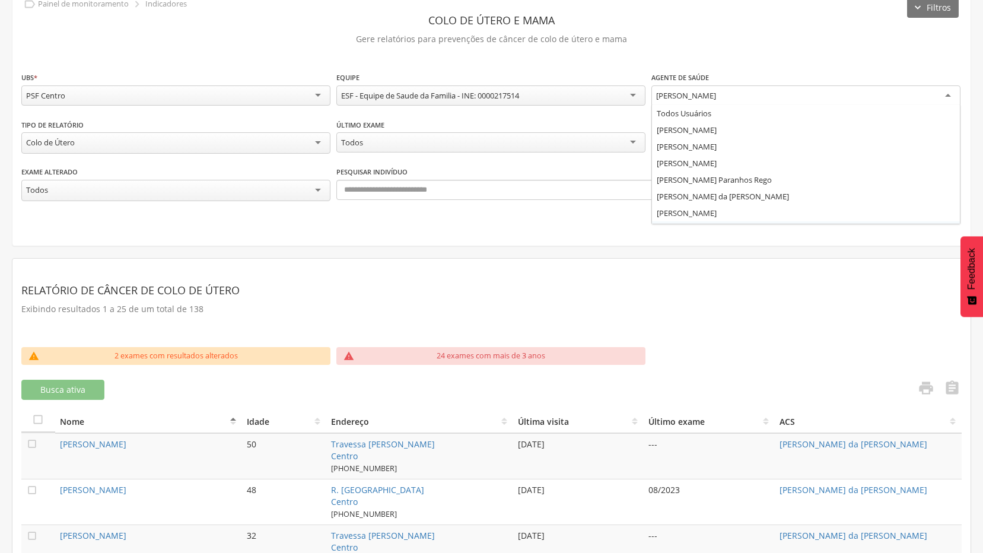
click at [779, 88] on div "[PERSON_NAME]" at bounding box center [805, 95] width 309 height 21
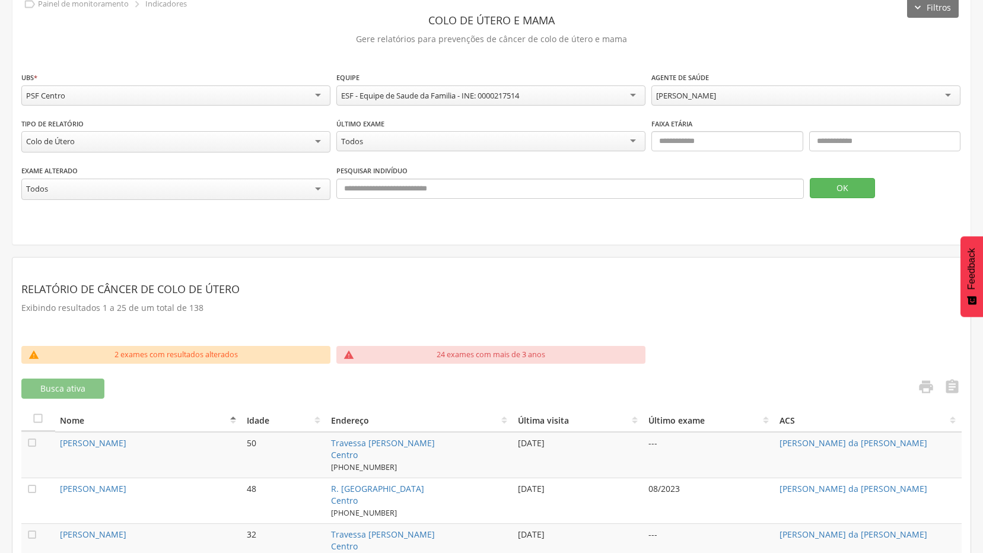
click at [726, 209] on fieldset "**********" at bounding box center [491, 141] width 940 height 141
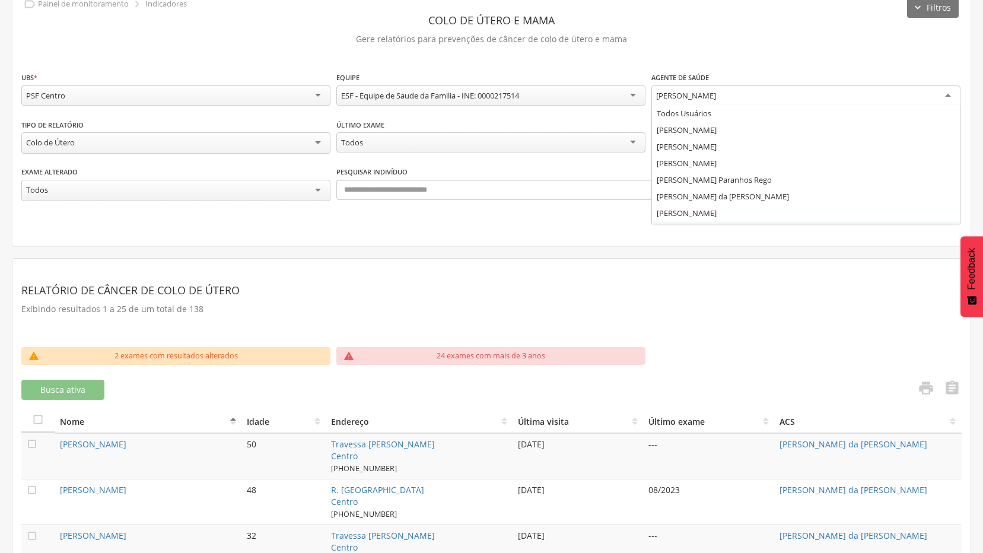
click at [752, 93] on div "[PERSON_NAME]" at bounding box center [805, 95] width 309 height 21
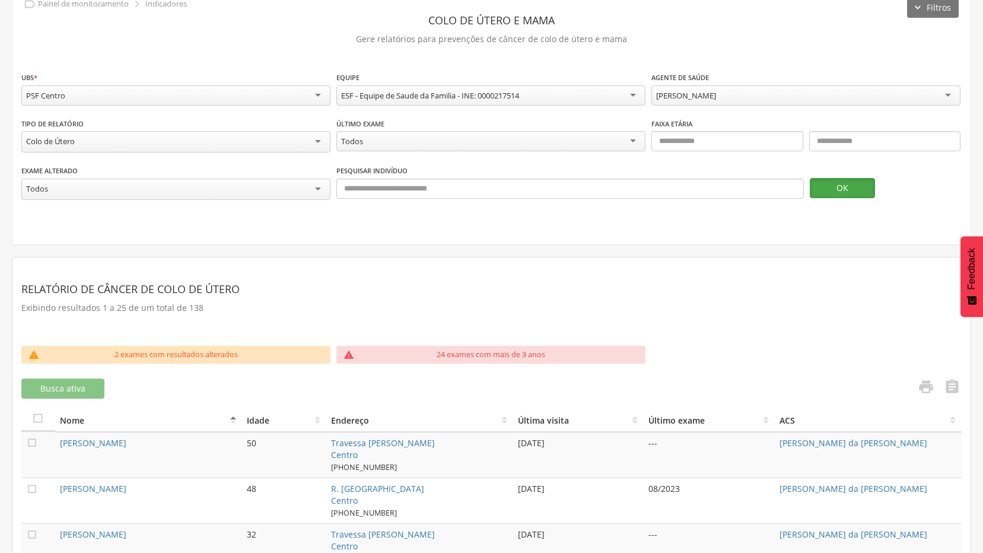
click at [827, 183] on button "OK" at bounding box center [842, 188] width 65 height 20
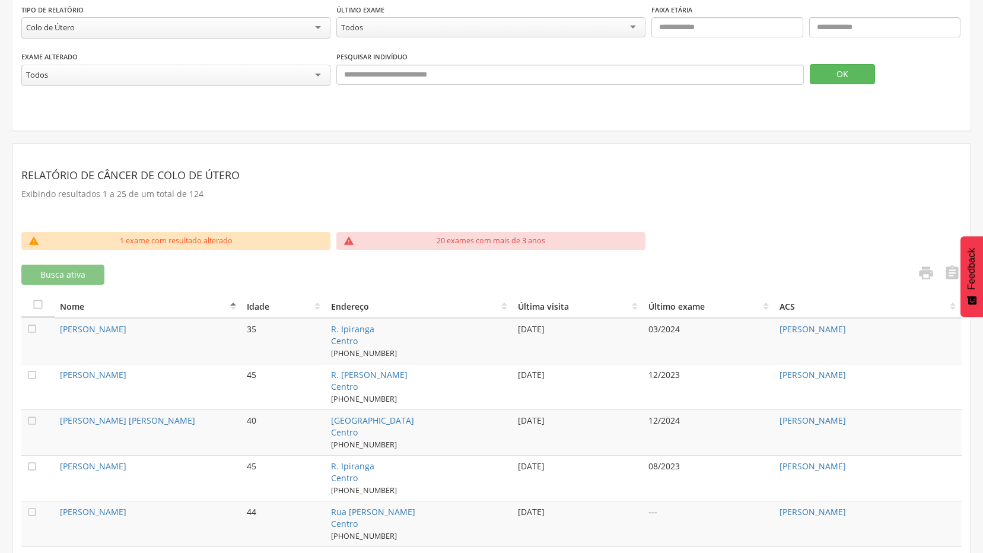
scroll to position [237, 0]
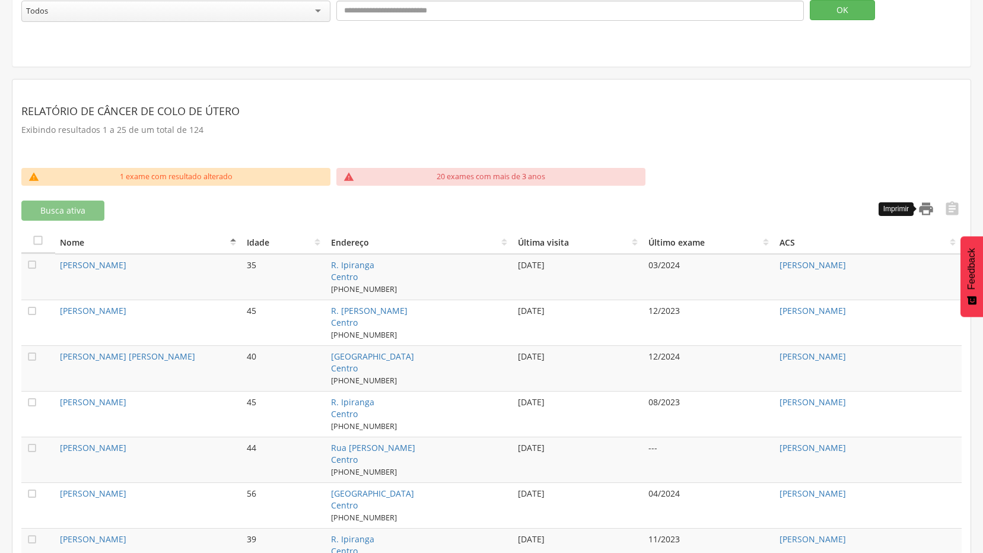
click at [923, 210] on icon "" at bounding box center [926, 208] width 17 height 17
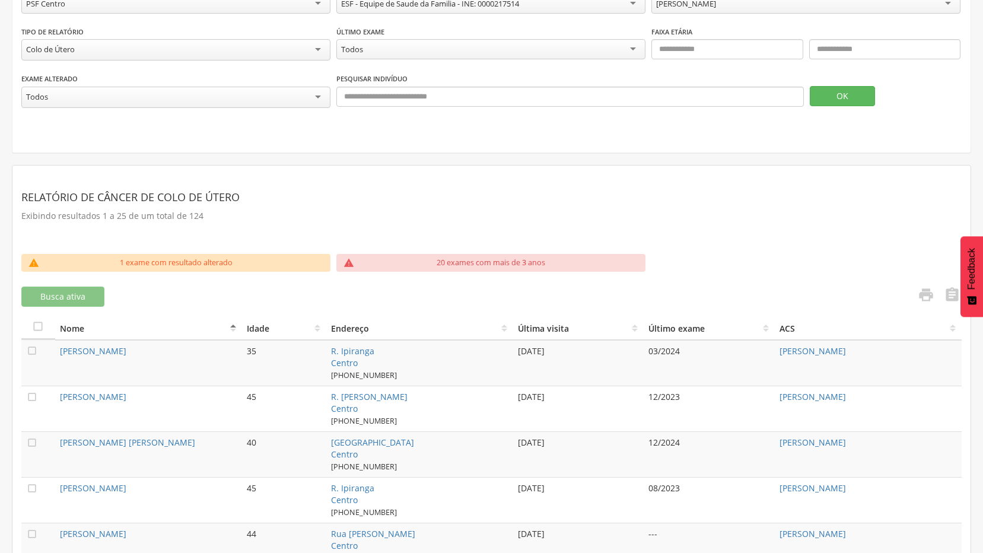
scroll to position [0, 0]
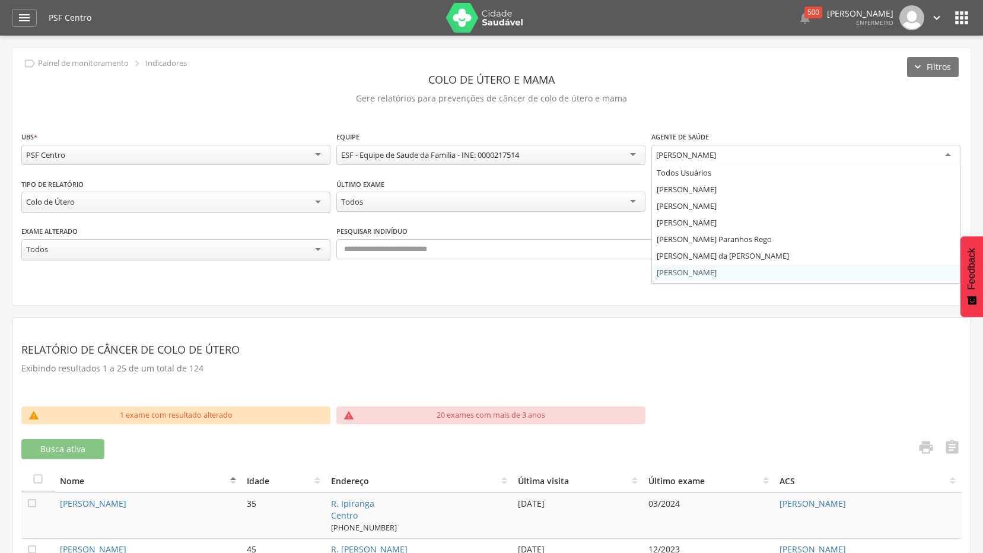
click at [716, 157] on div "[PERSON_NAME]" at bounding box center [686, 154] width 60 height 11
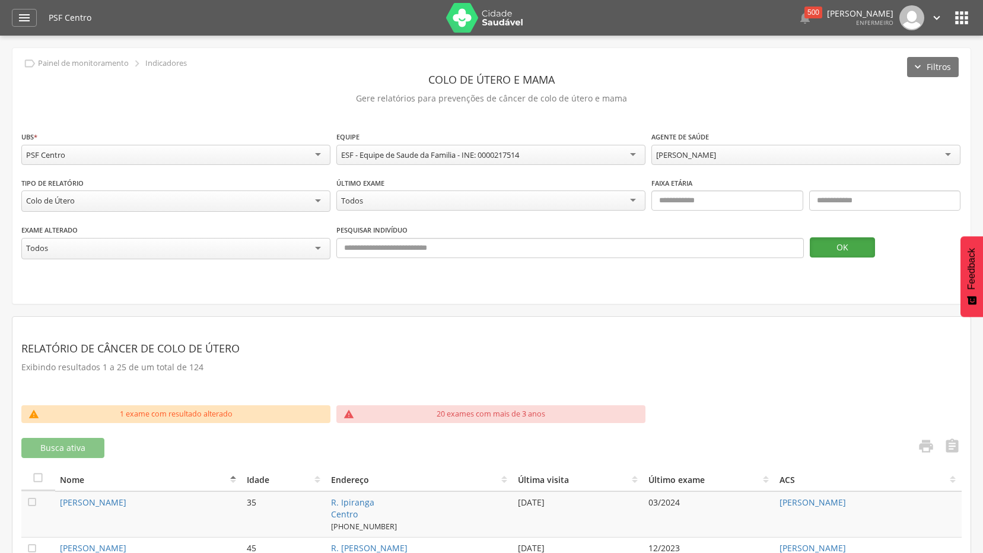
click at [832, 248] on button "OK" at bounding box center [842, 247] width 65 height 20
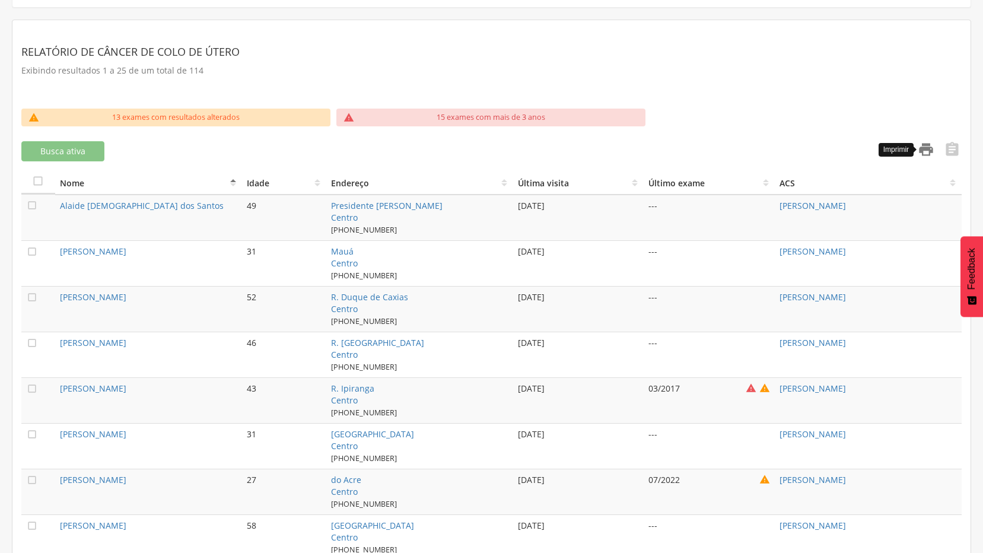
click at [925, 147] on icon "" at bounding box center [926, 149] width 17 height 17
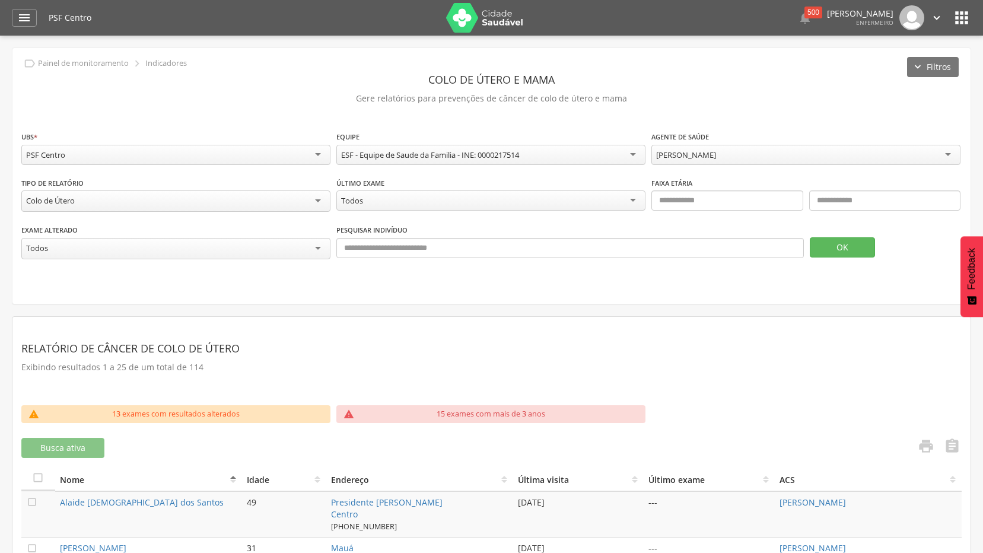
click at [934, 17] on icon "" at bounding box center [936, 17] width 13 height 13
click at [871, 67] on link "Sair" at bounding box center [896, 68] width 94 height 15
